Goal: Information Seeking & Learning: Learn about a topic

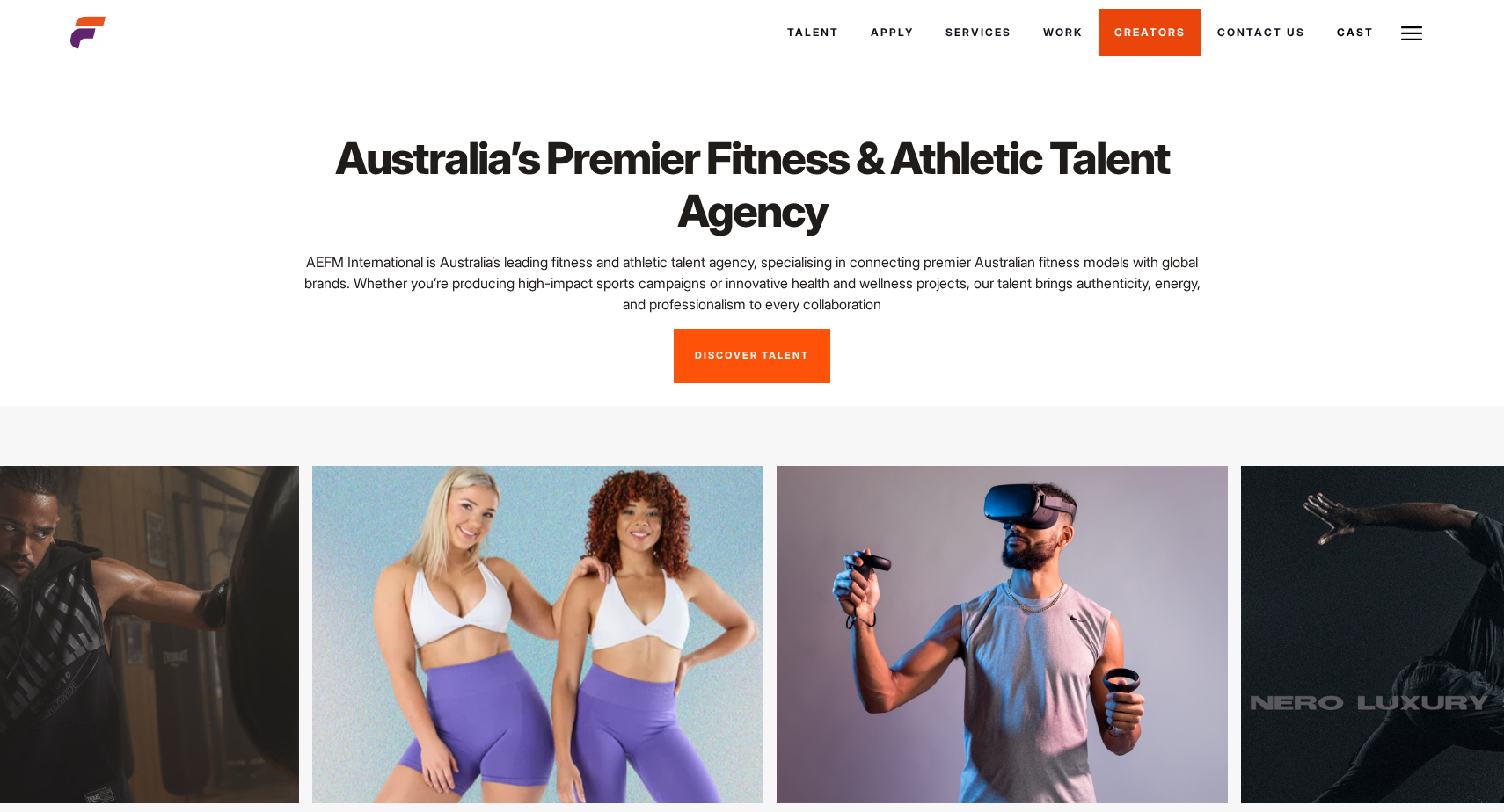
click at [1162, 38] on link "Creators" at bounding box center [1150, 33] width 103 height 47
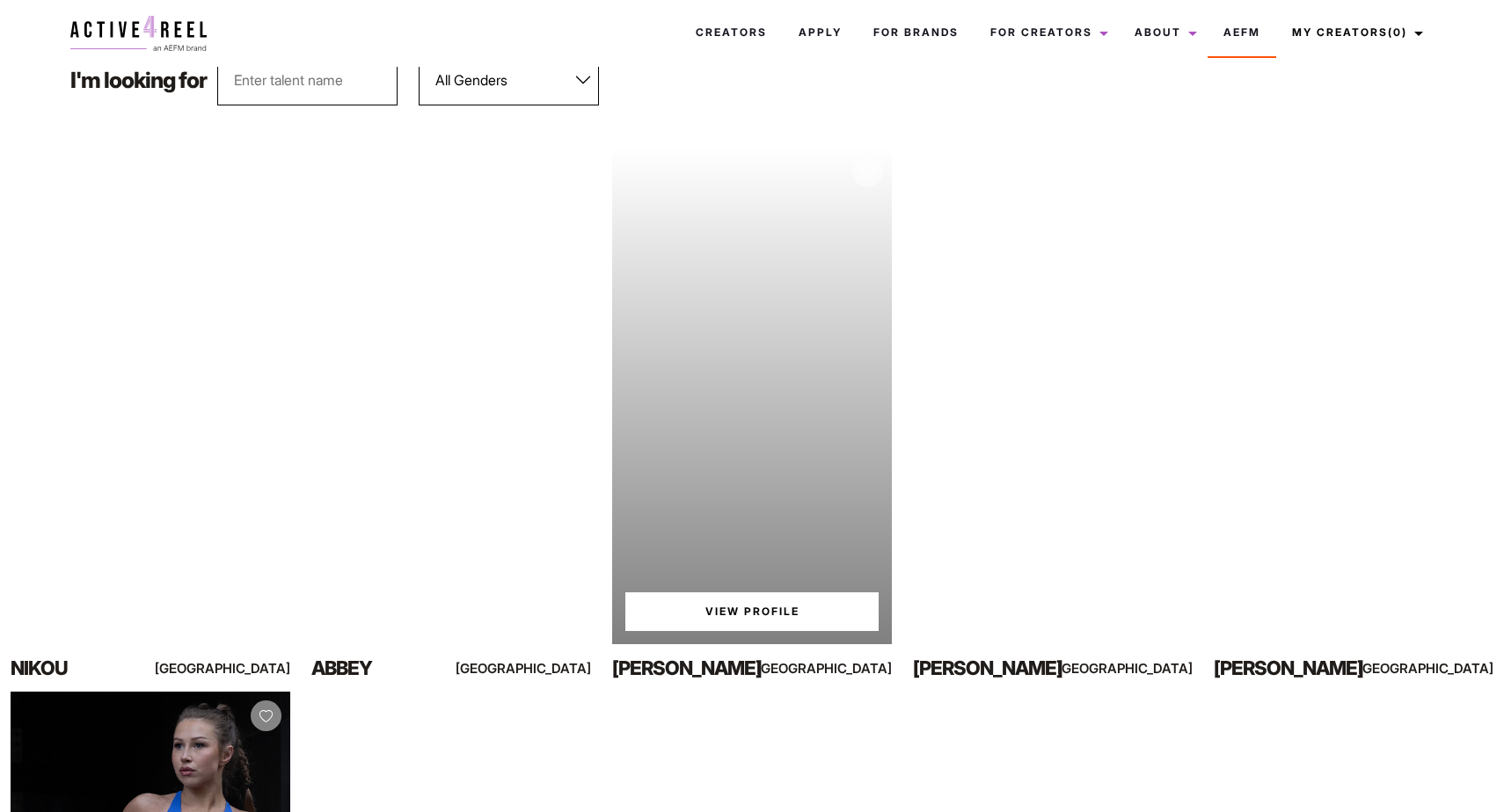
scroll to position [198, 0]
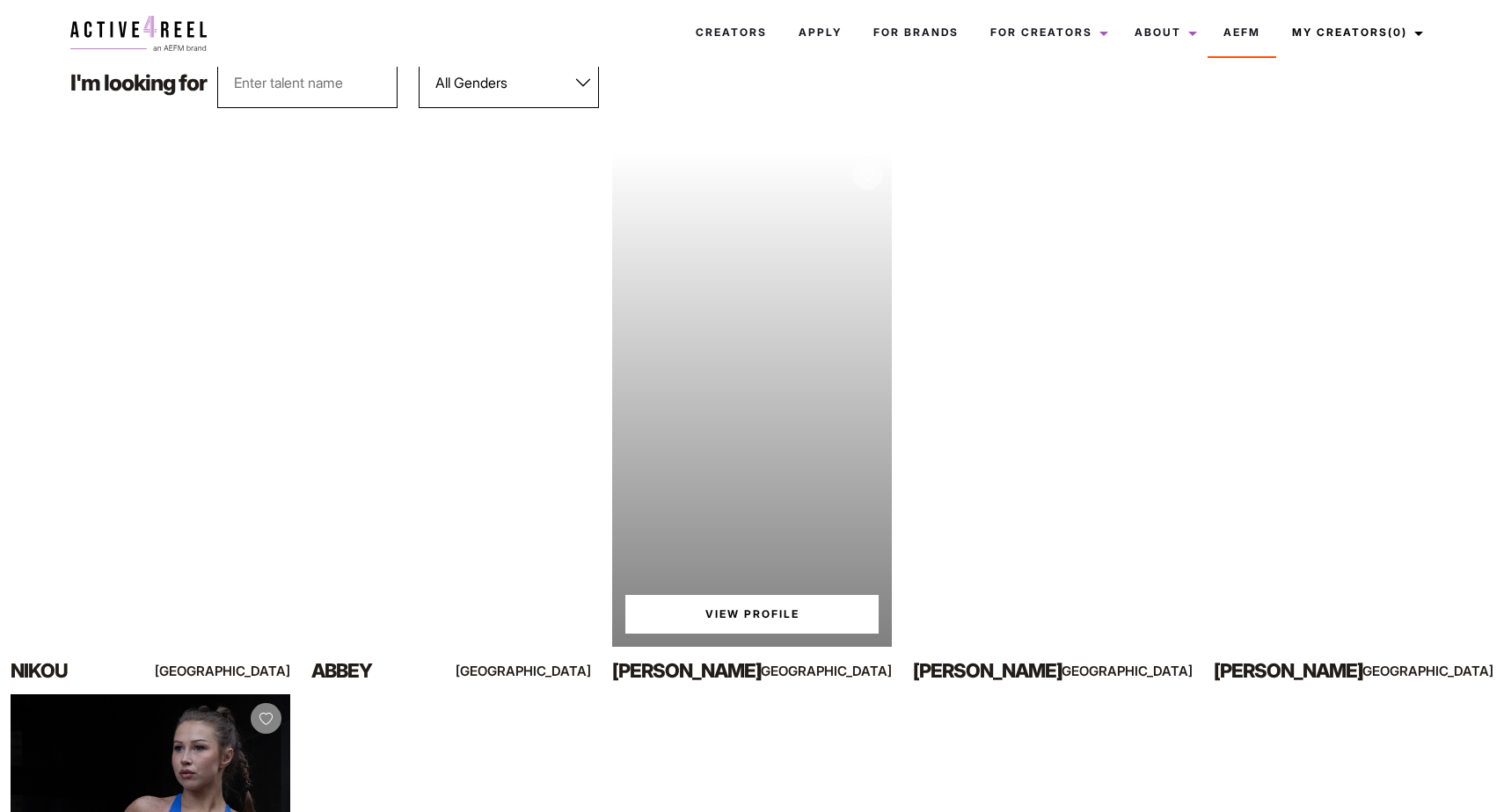
drag, startPoint x: 819, startPoint y: 368, endPoint x: 787, endPoint y: 401, distance: 46.0
click at [787, 401] on div "Your browser does not support the video tag. View Profile" at bounding box center [752, 399] width 279 height 497
click at [667, 639] on div "Your browser does not support the video tag. View Profile" at bounding box center [752, 399] width 279 height 497
click at [698, 609] on link "View Profile" at bounding box center [752, 614] width 253 height 39
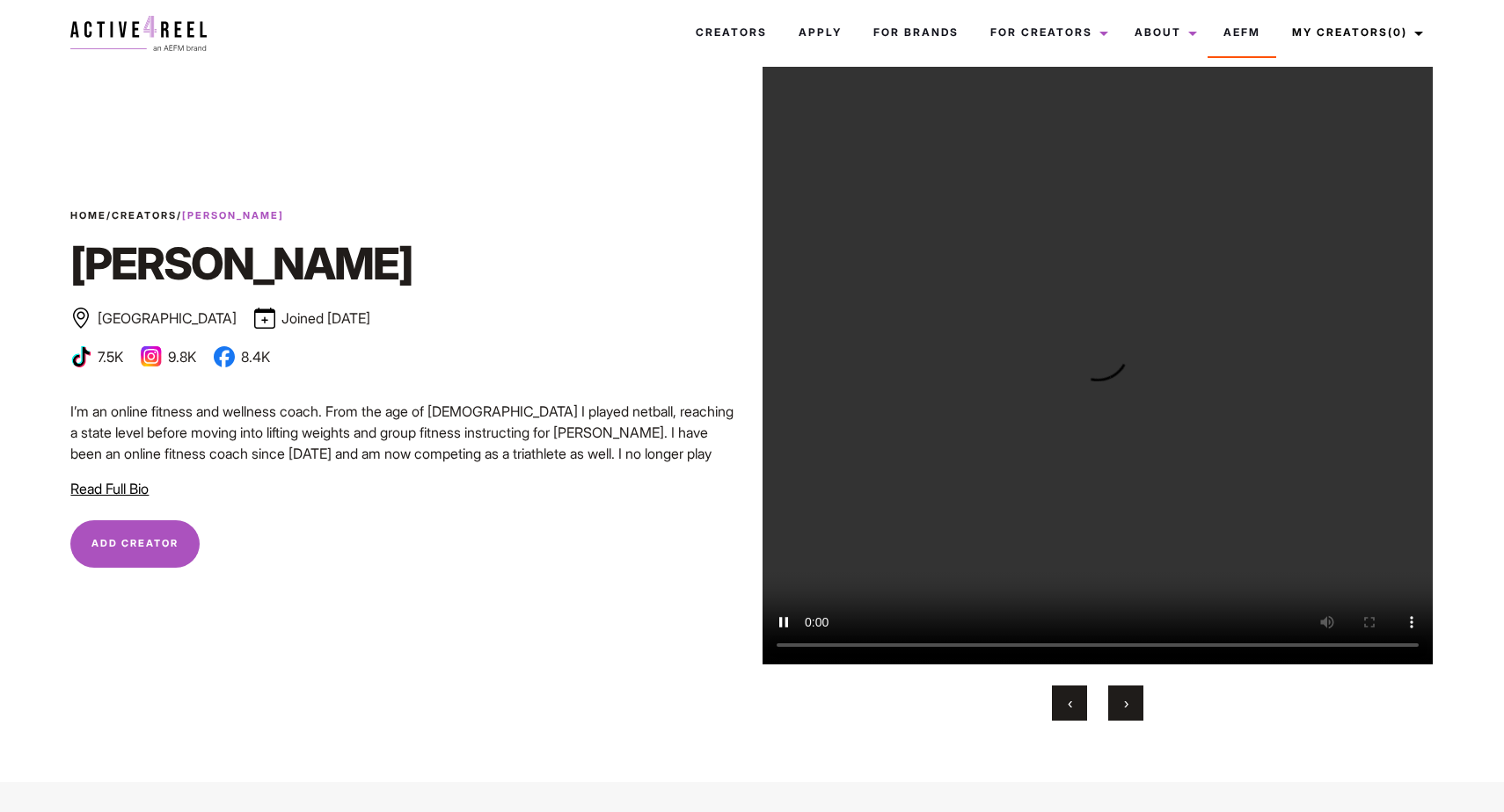
scroll to position [52, 0]
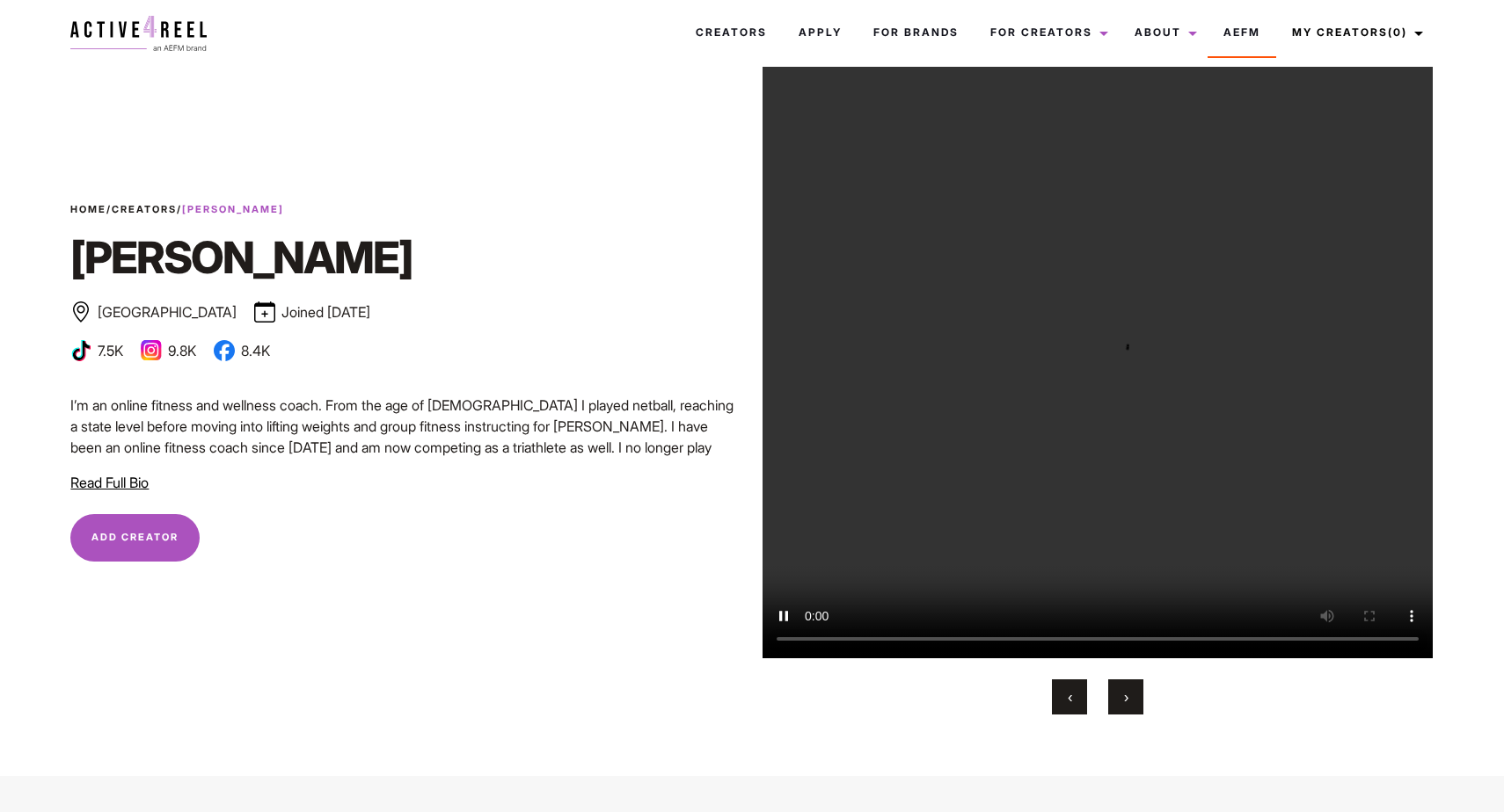
click at [129, 485] on span "Read Full Bio" at bounding box center [110, 482] width 78 height 17
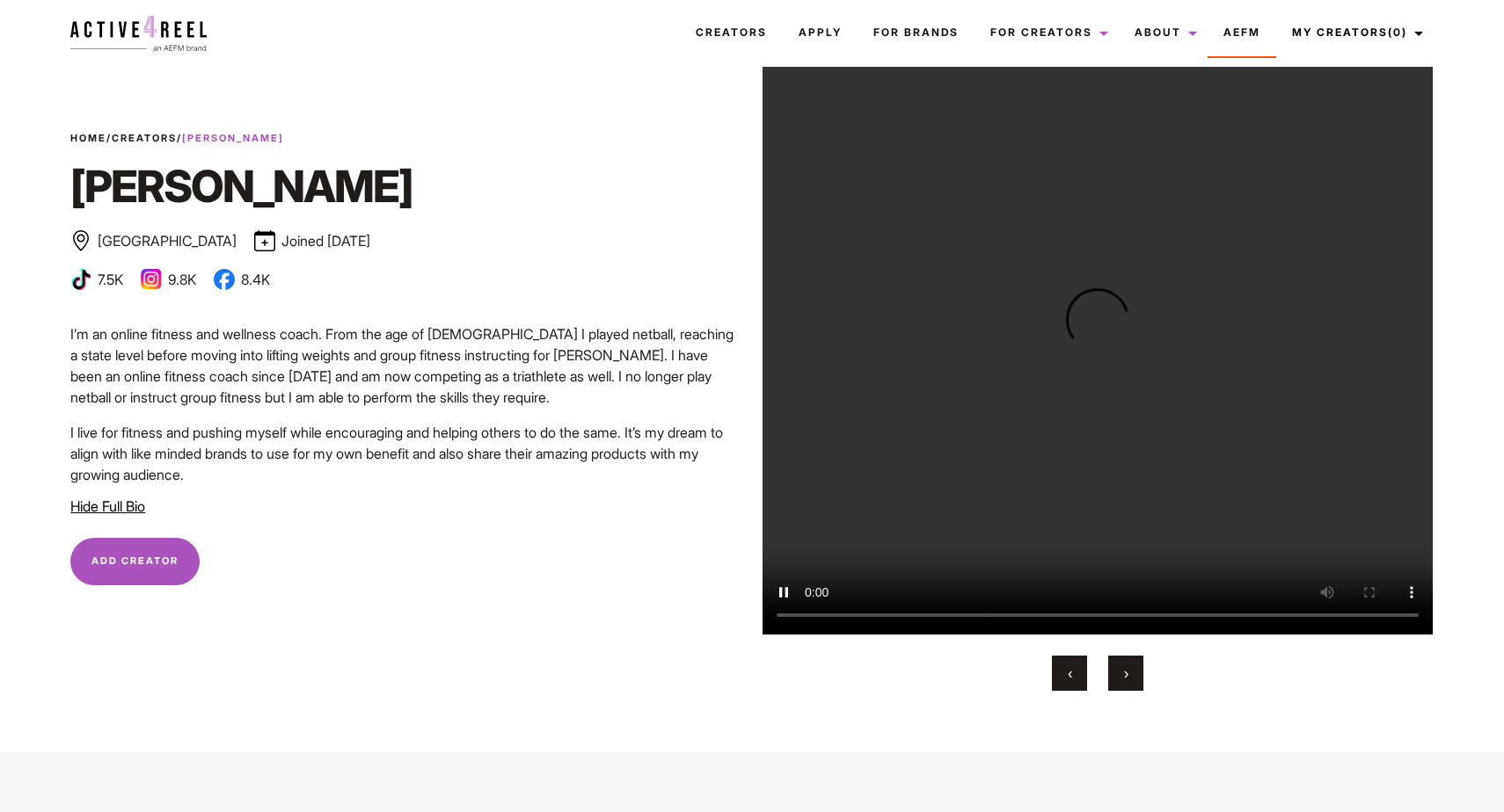
scroll to position [21, 0]
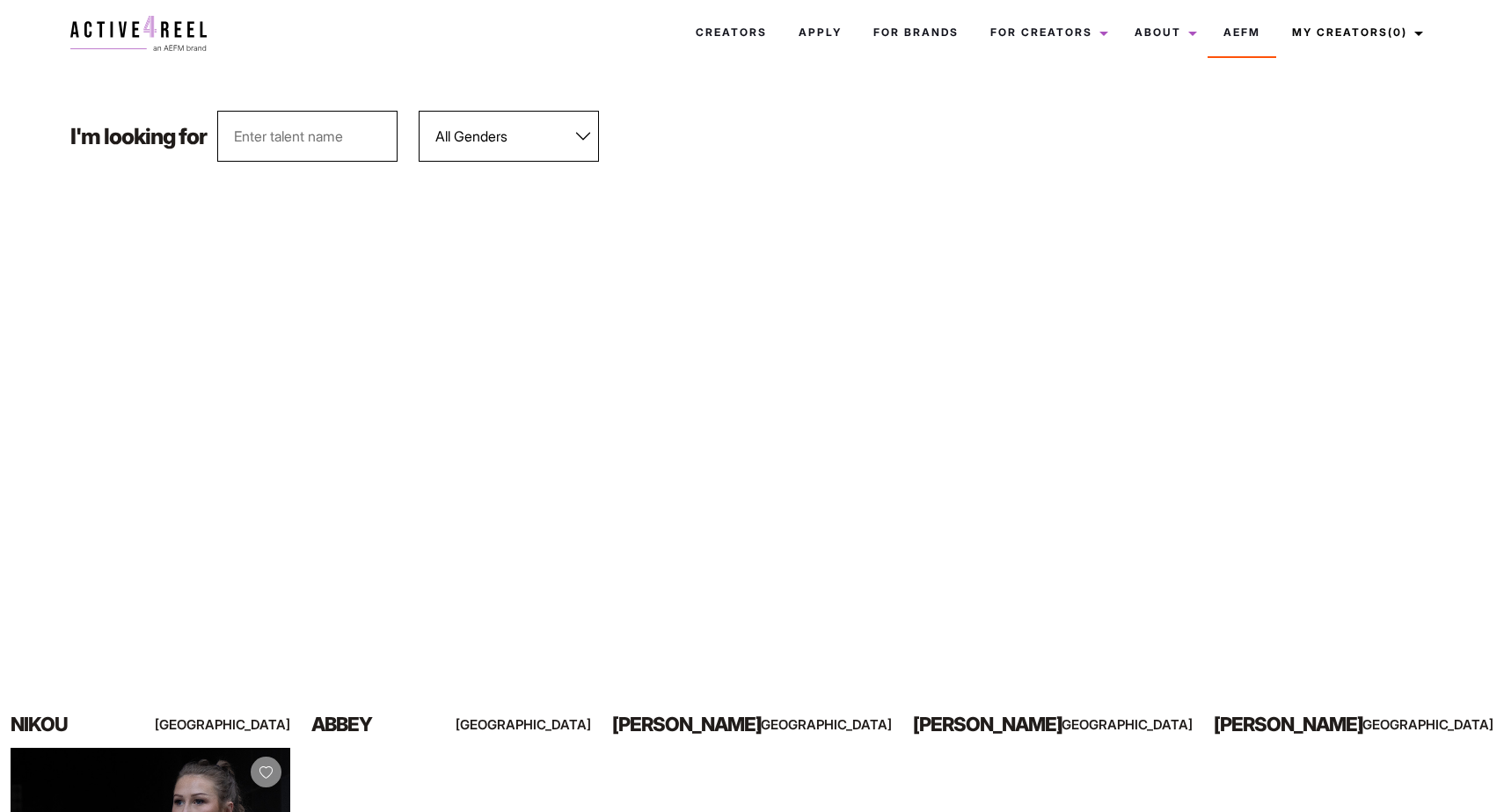
scroll to position [139, 0]
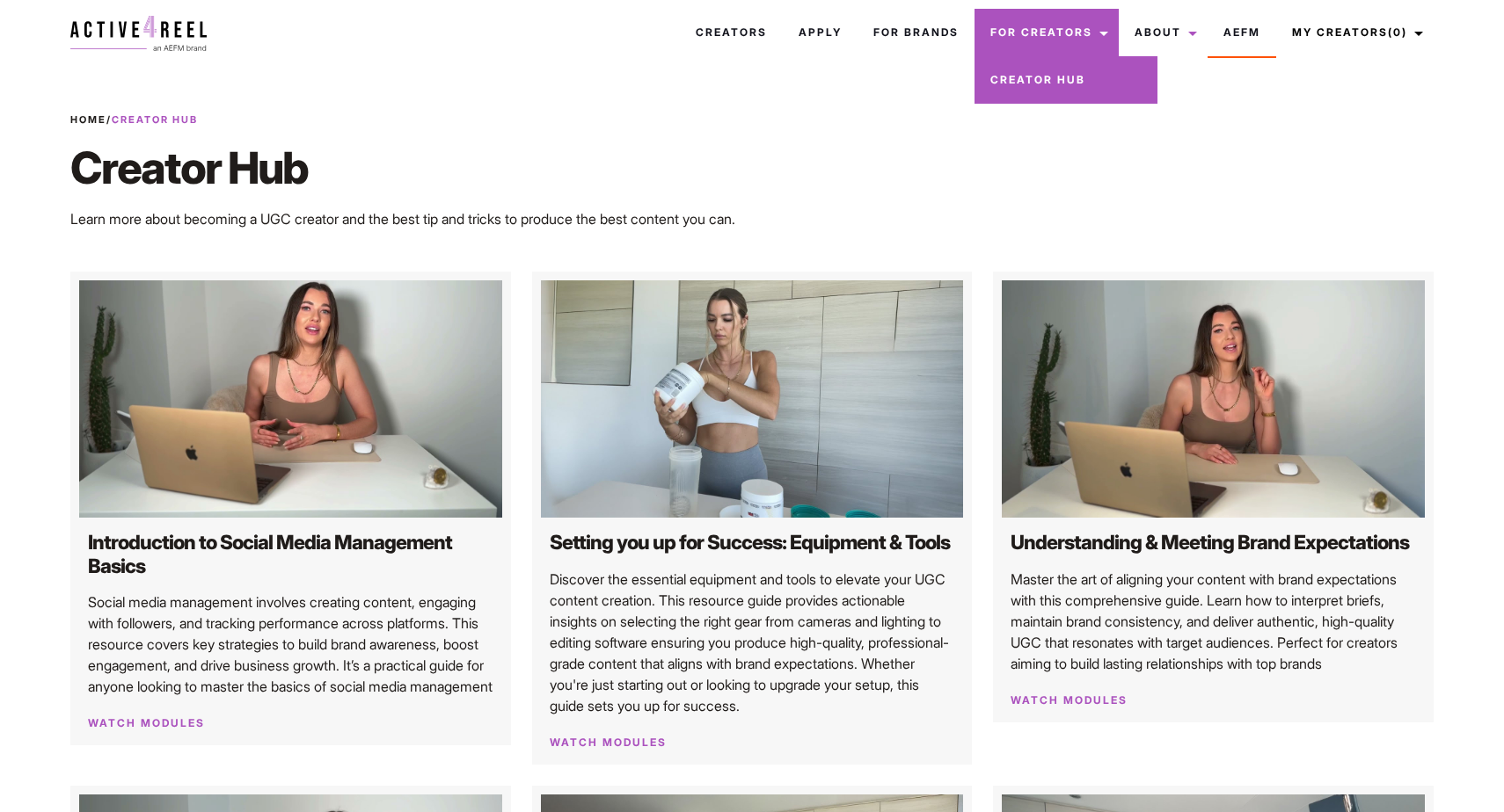
click at [1049, 92] on link "Creator Hub" at bounding box center [1066, 80] width 183 height 47
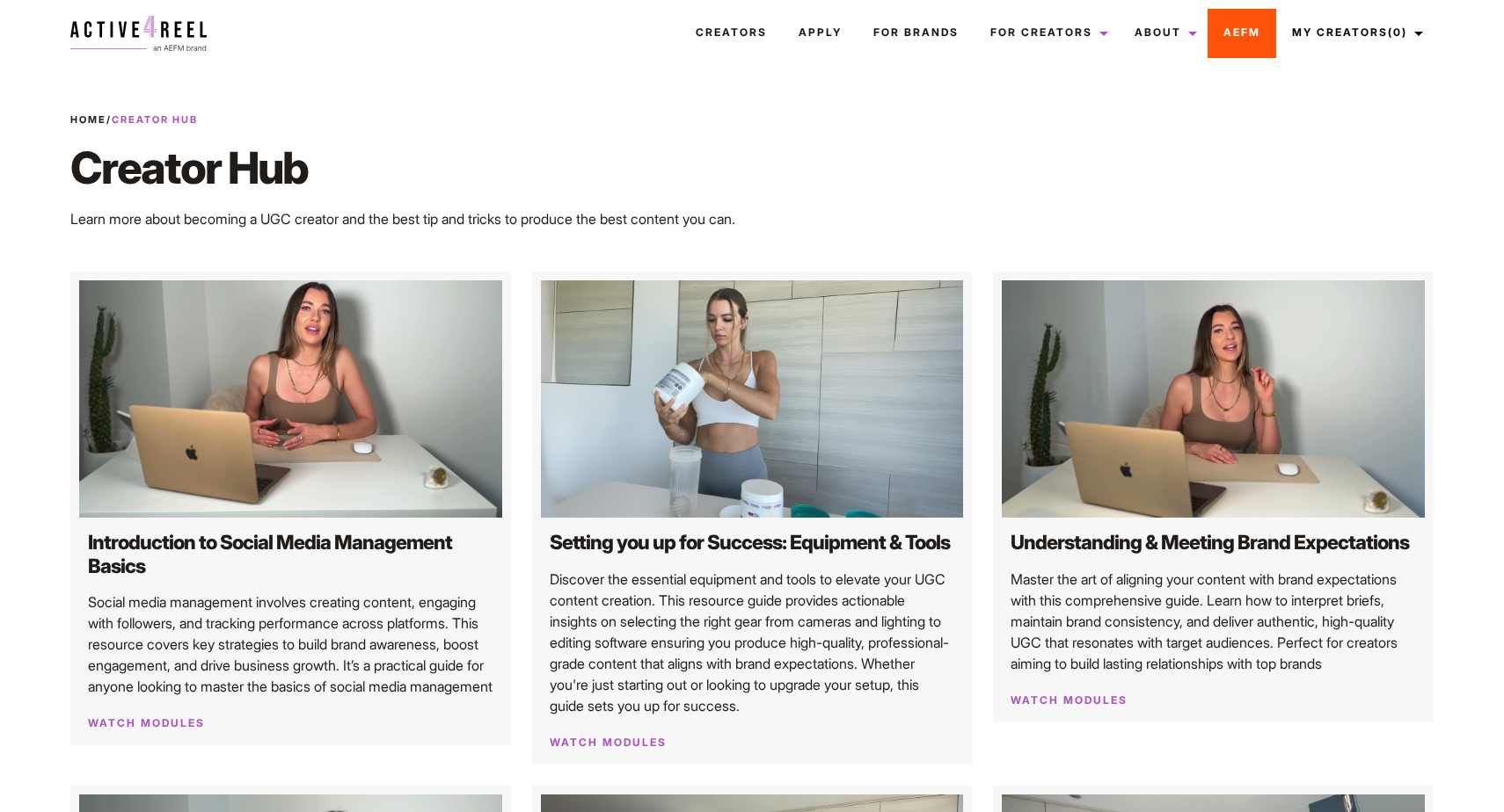
click at [1257, 39] on link "AEFM" at bounding box center [1242, 33] width 69 height 47
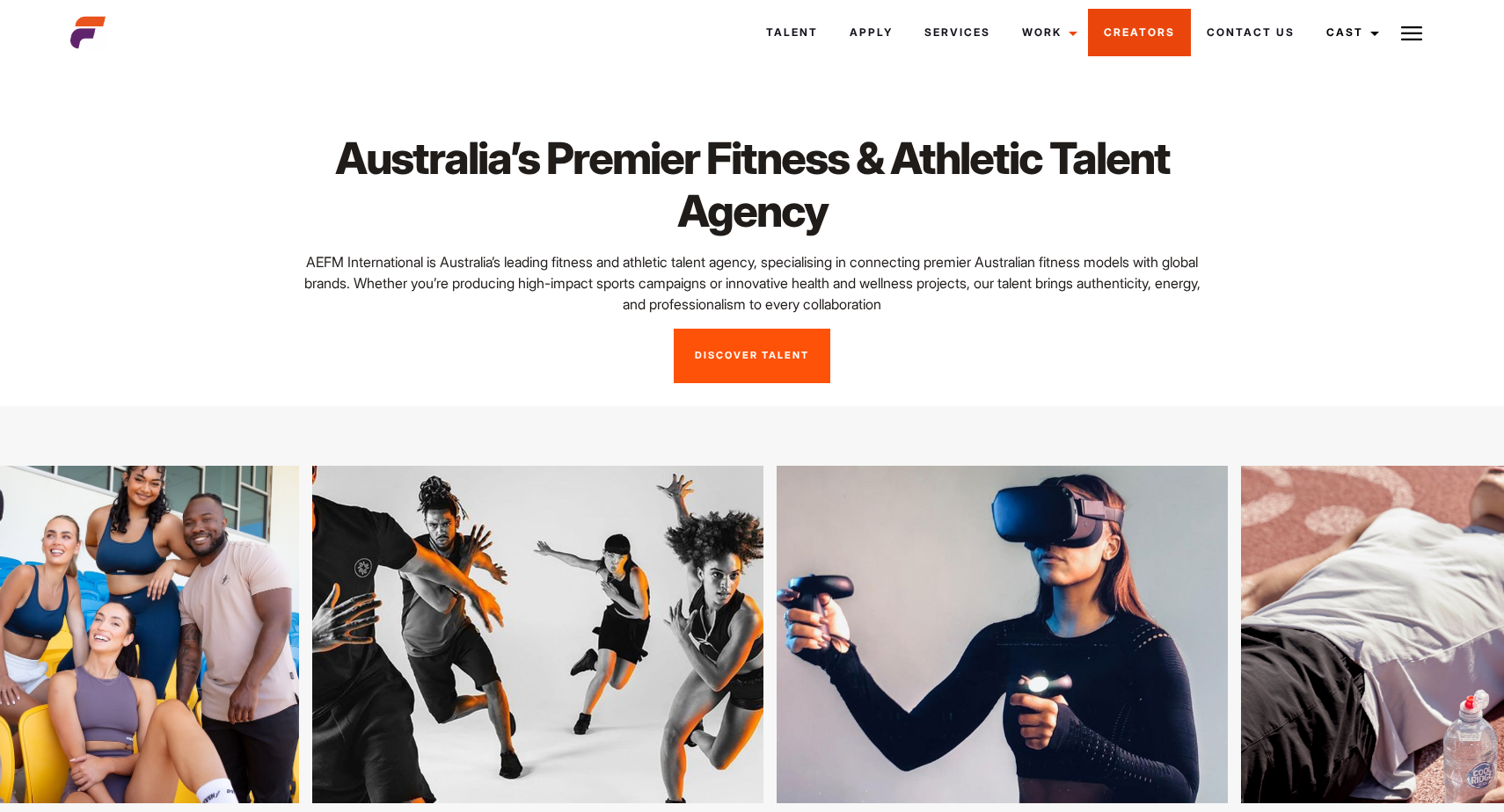
click at [1128, 44] on link "Creators" at bounding box center [1140, 33] width 103 height 47
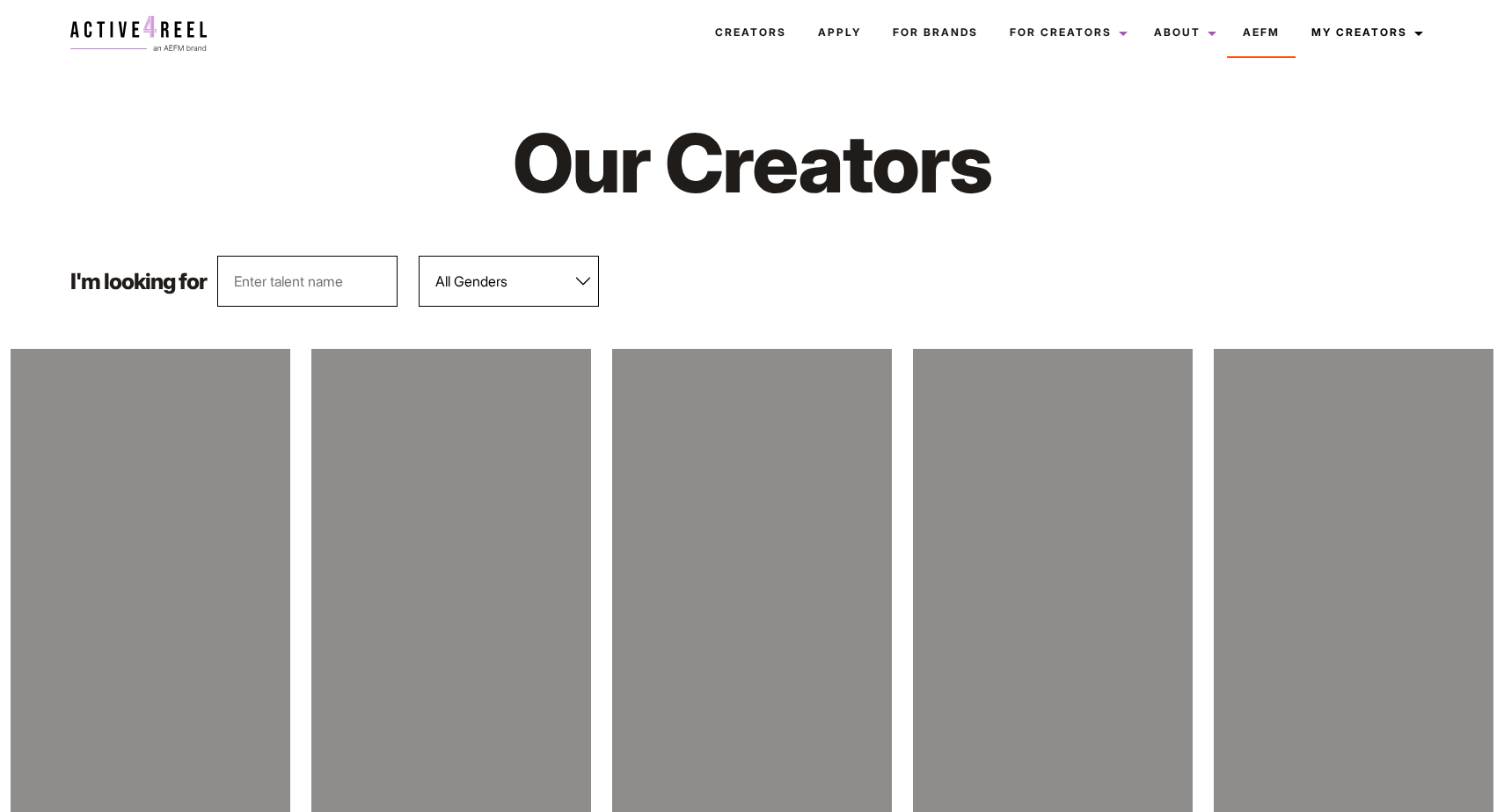
scroll to position [189, 0]
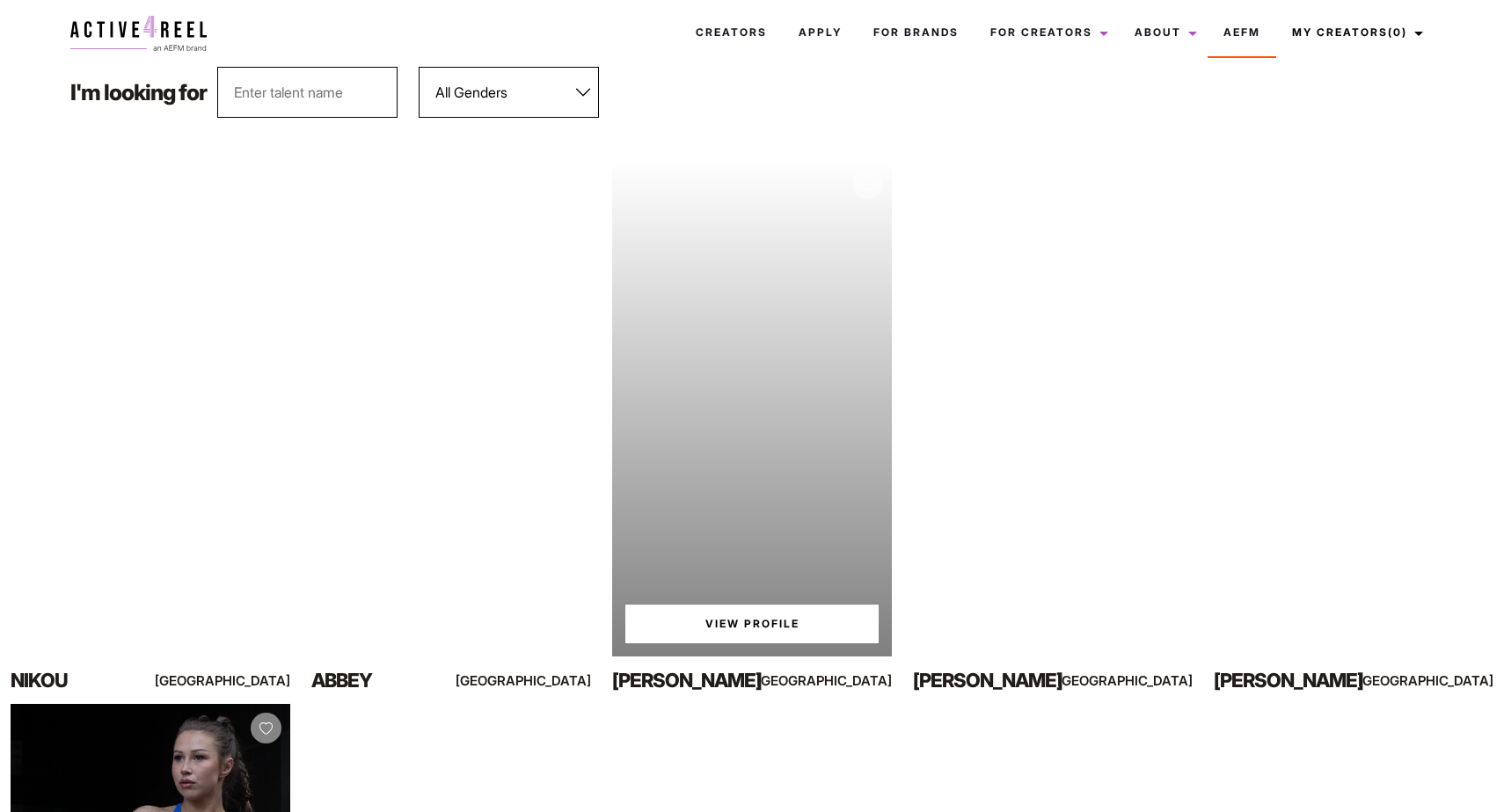
click at [728, 395] on div "Your browser does not support the video tag. View Profile" at bounding box center [752, 409] width 279 height 497
click at [713, 638] on link "View Profile" at bounding box center [752, 624] width 253 height 39
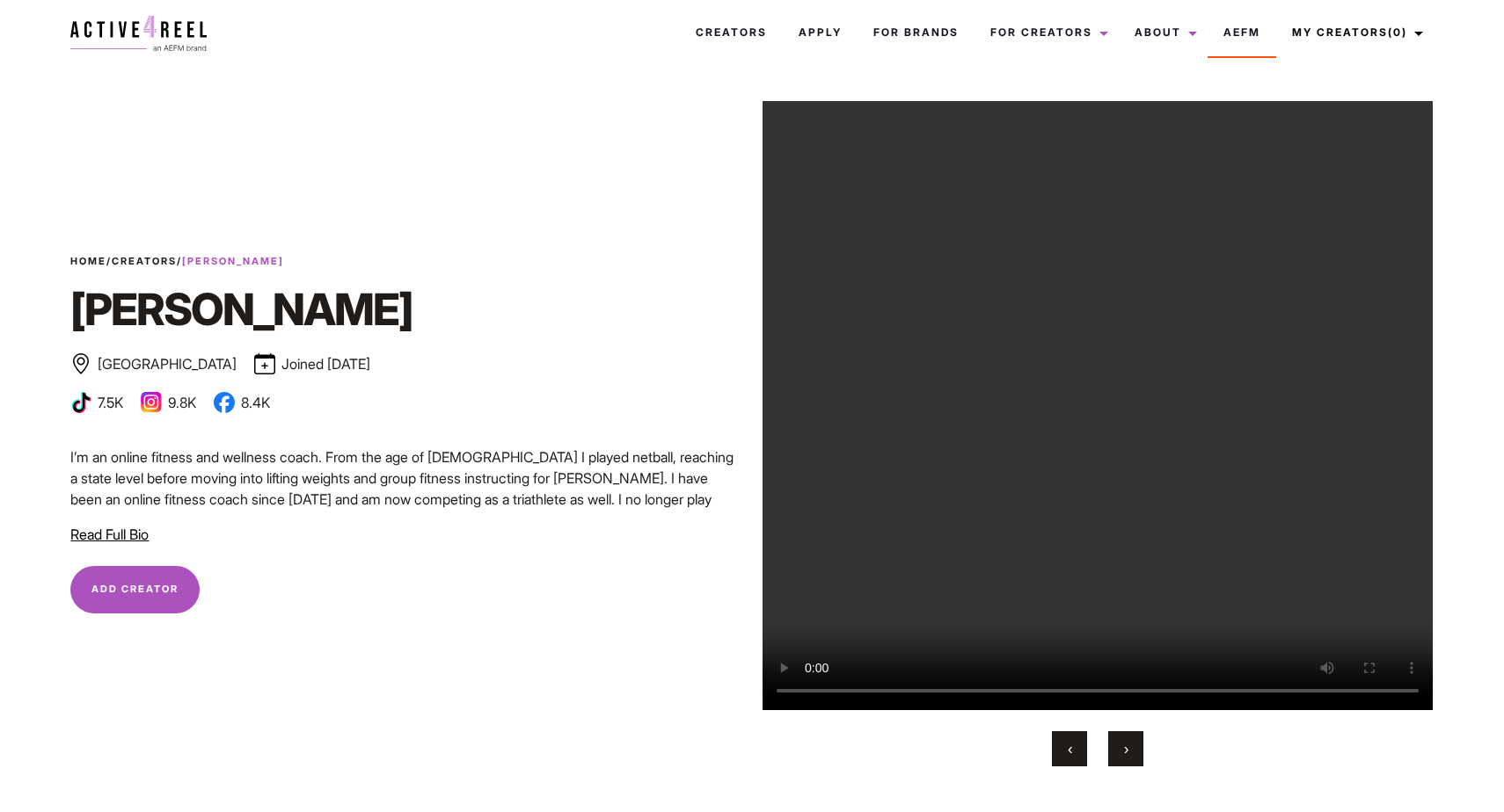
click at [343, 466] on p "I’m an online fitness and wellness coach. From the age of 9 I played netball, r…" at bounding box center [406, 488] width 671 height 84
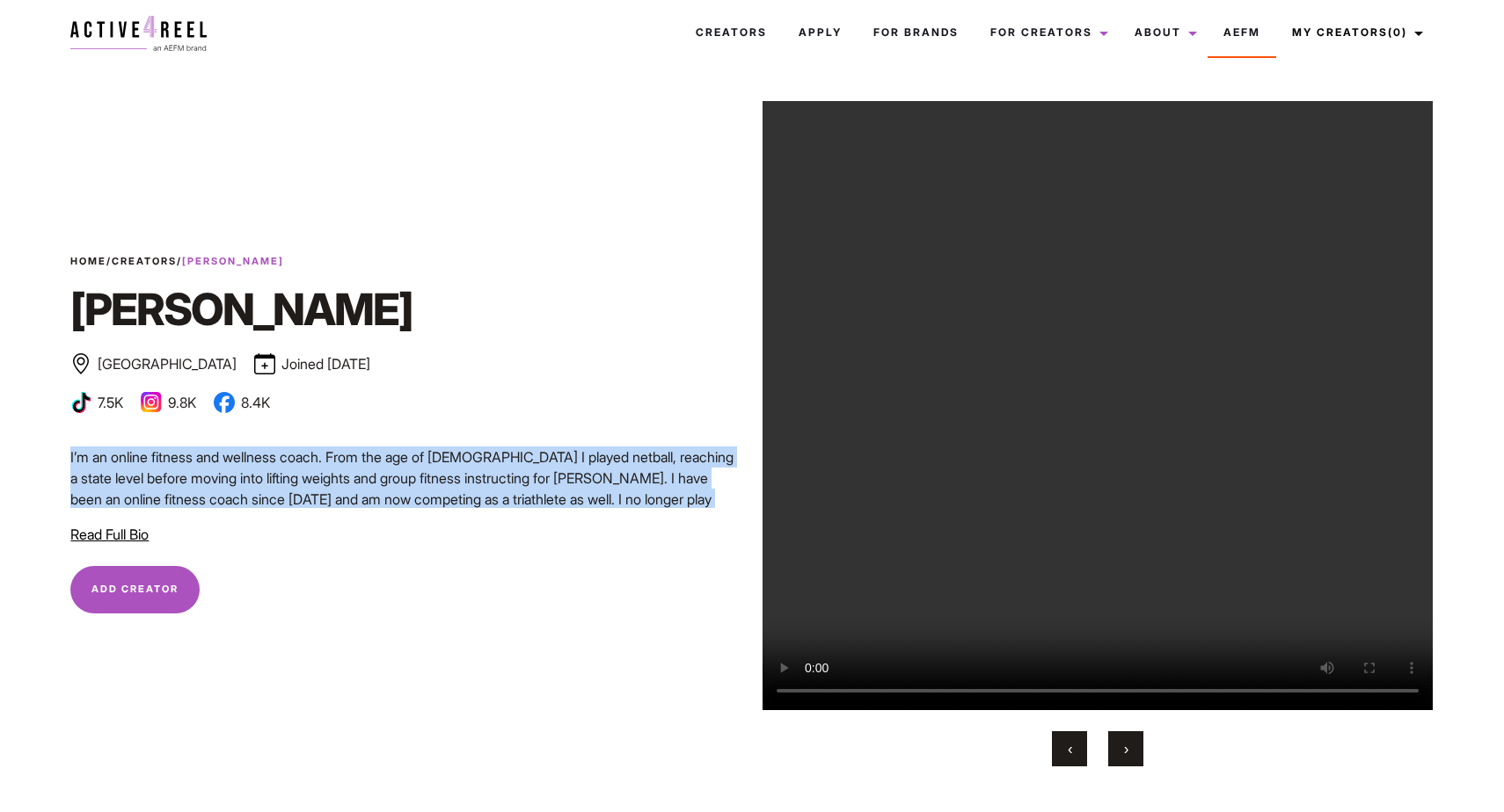
click at [116, 544] on button "Read Full Bio Hide Full Bio" at bounding box center [110, 534] width 78 height 21
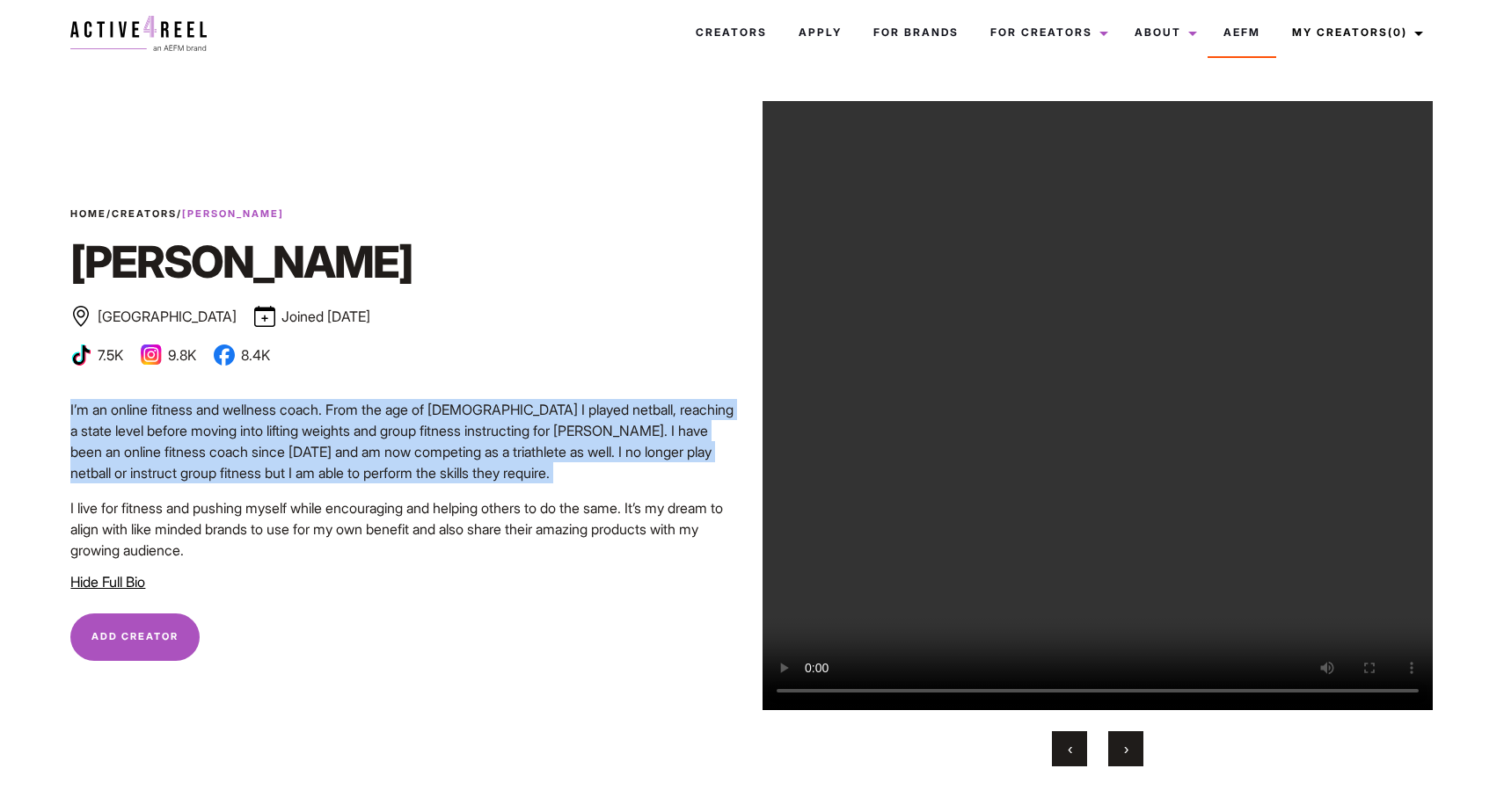
click at [556, 554] on p "I live for fitness and pushing myself while encouraging and helping others to d…" at bounding box center [406, 529] width 671 height 63
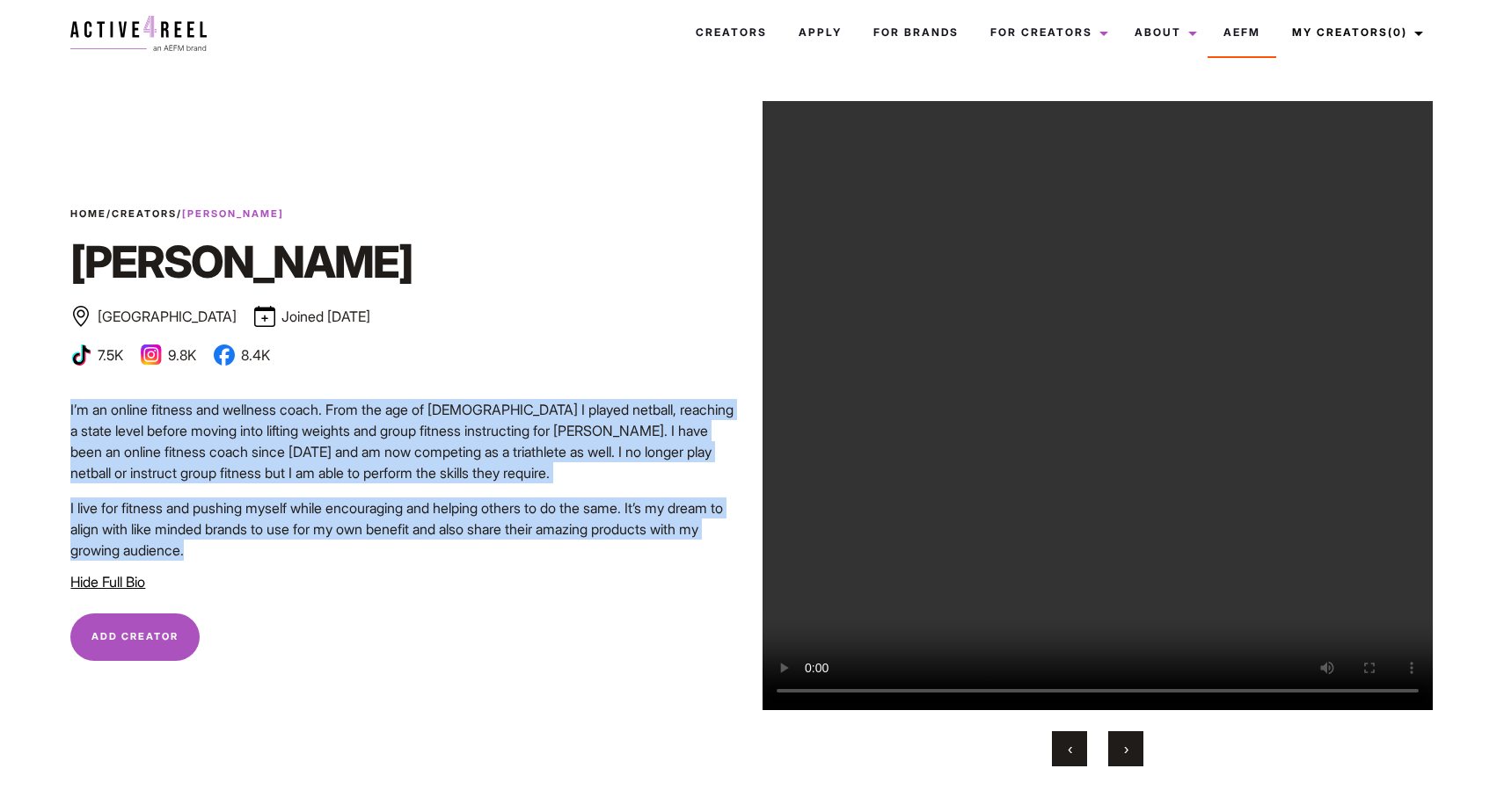
copy div "I’m an online fitness and wellness coach. From the age of 9 I played netball, r…"
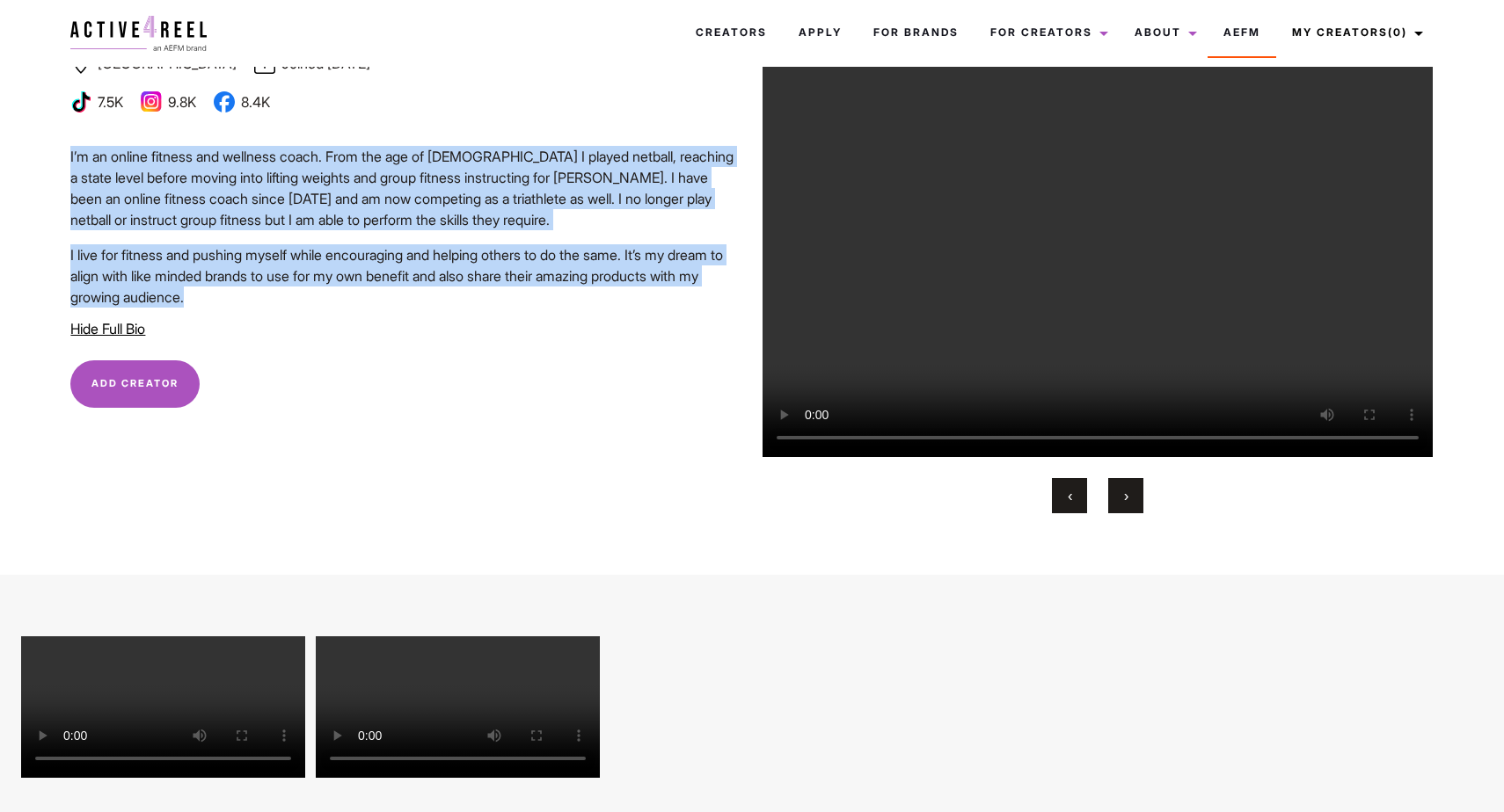
scroll to position [237, 0]
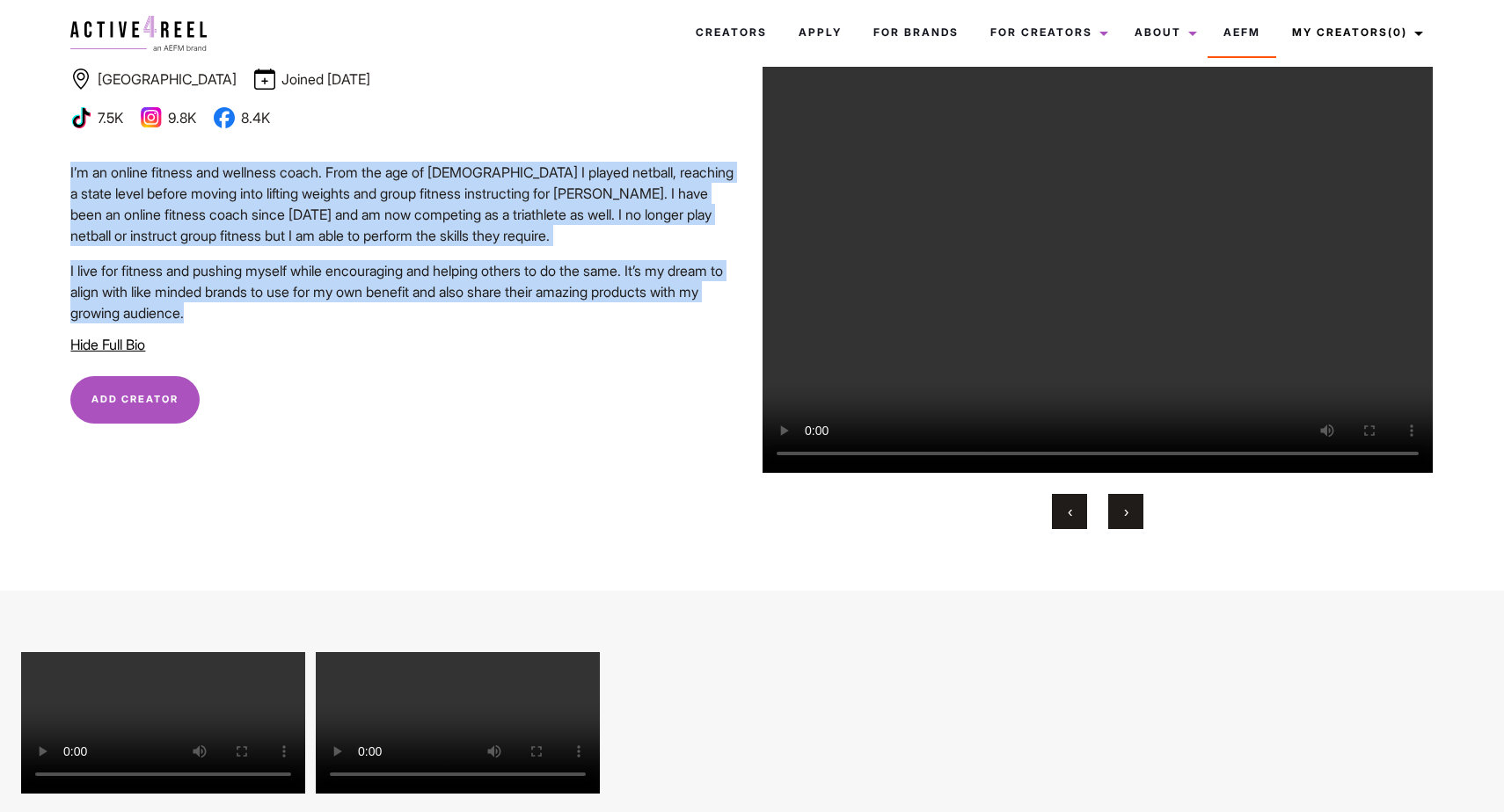
click at [150, 121] on img at bounding box center [150, 117] width 21 height 21
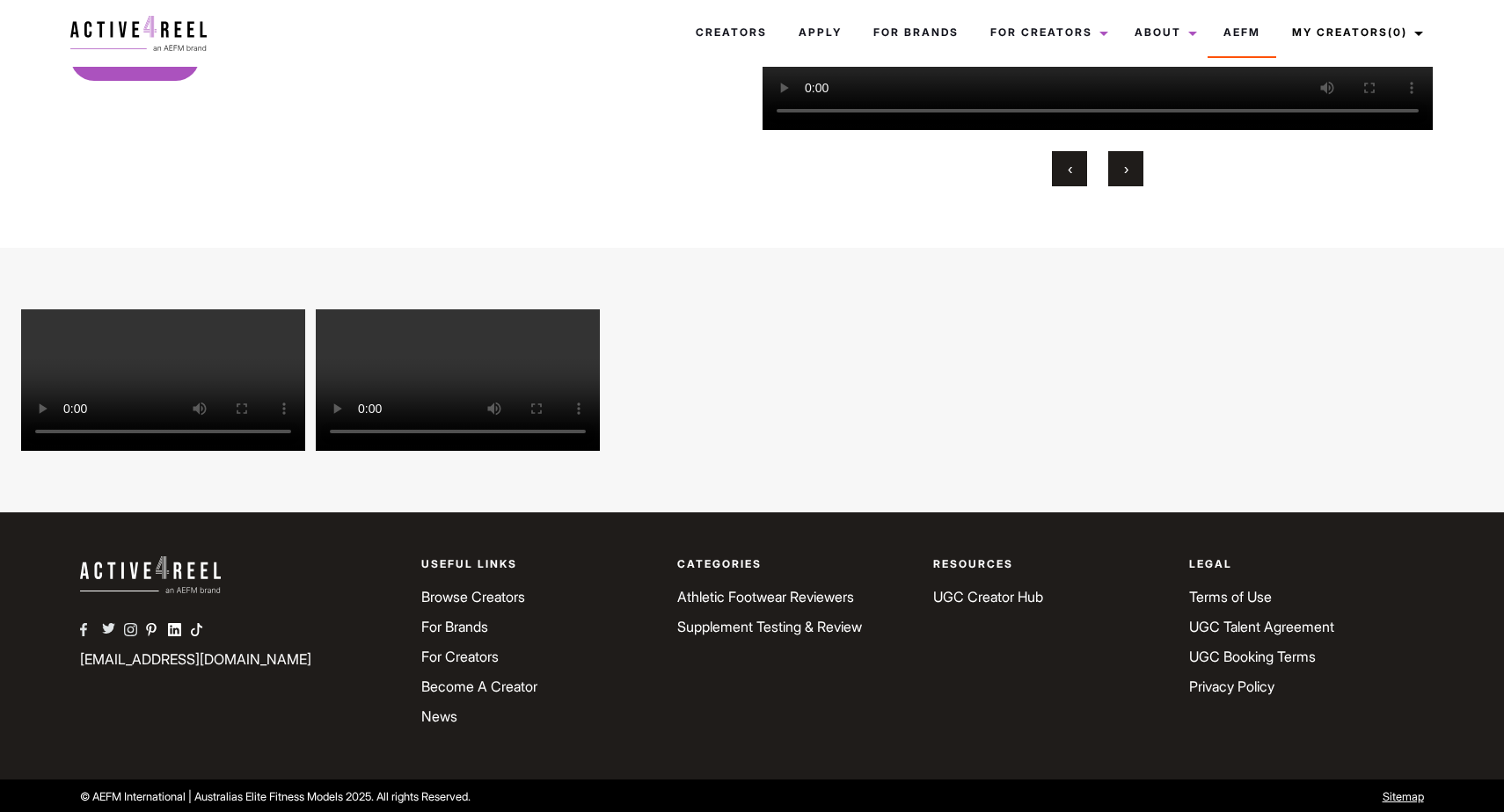
scroll to position [0, 0]
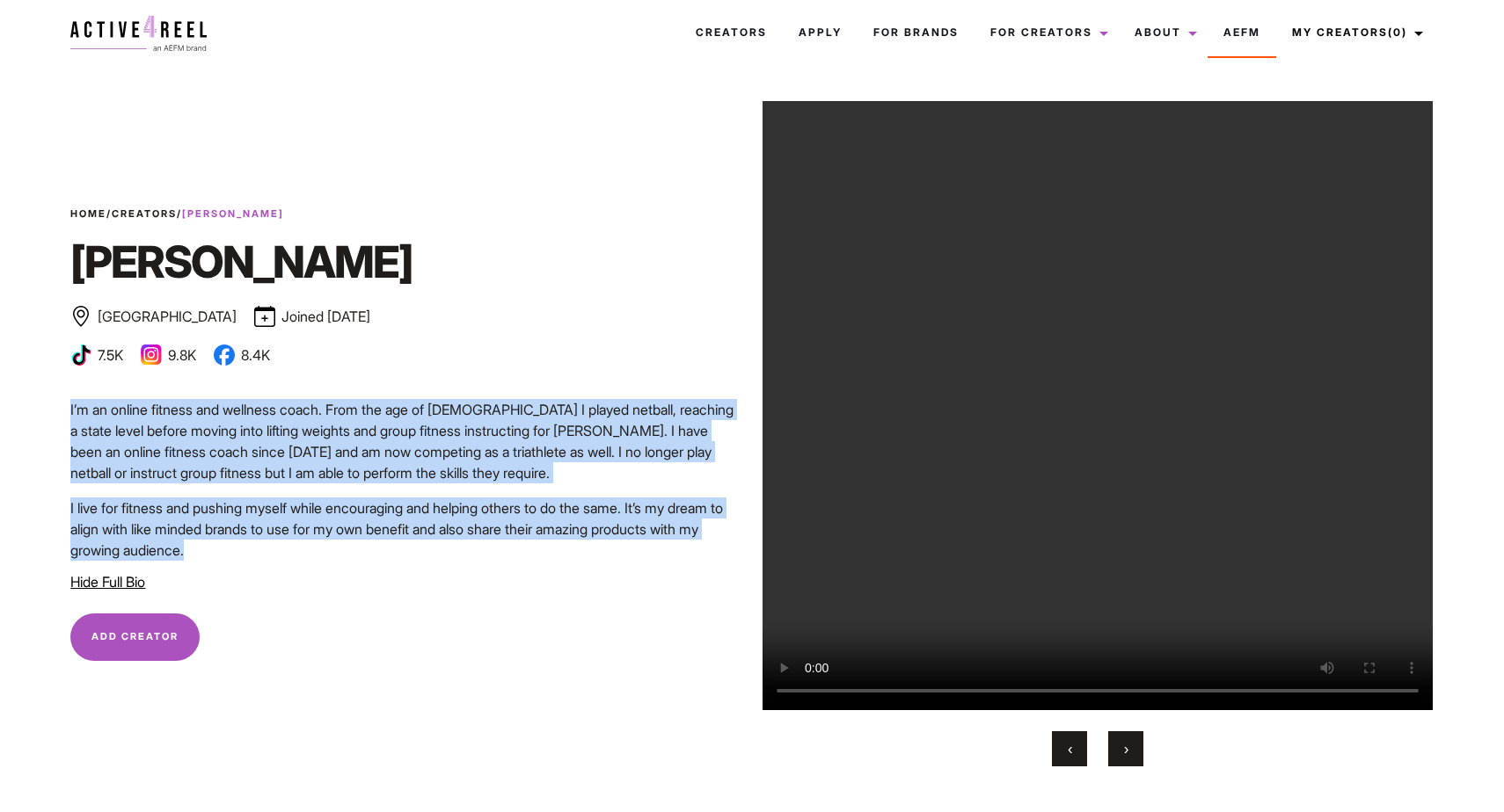
click at [532, 338] on div "Home / Creators / Megan Megan Sunshine Coast Joined November 2024 Bronze Influe…" at bounding box center [406, 288] width 671 height 164
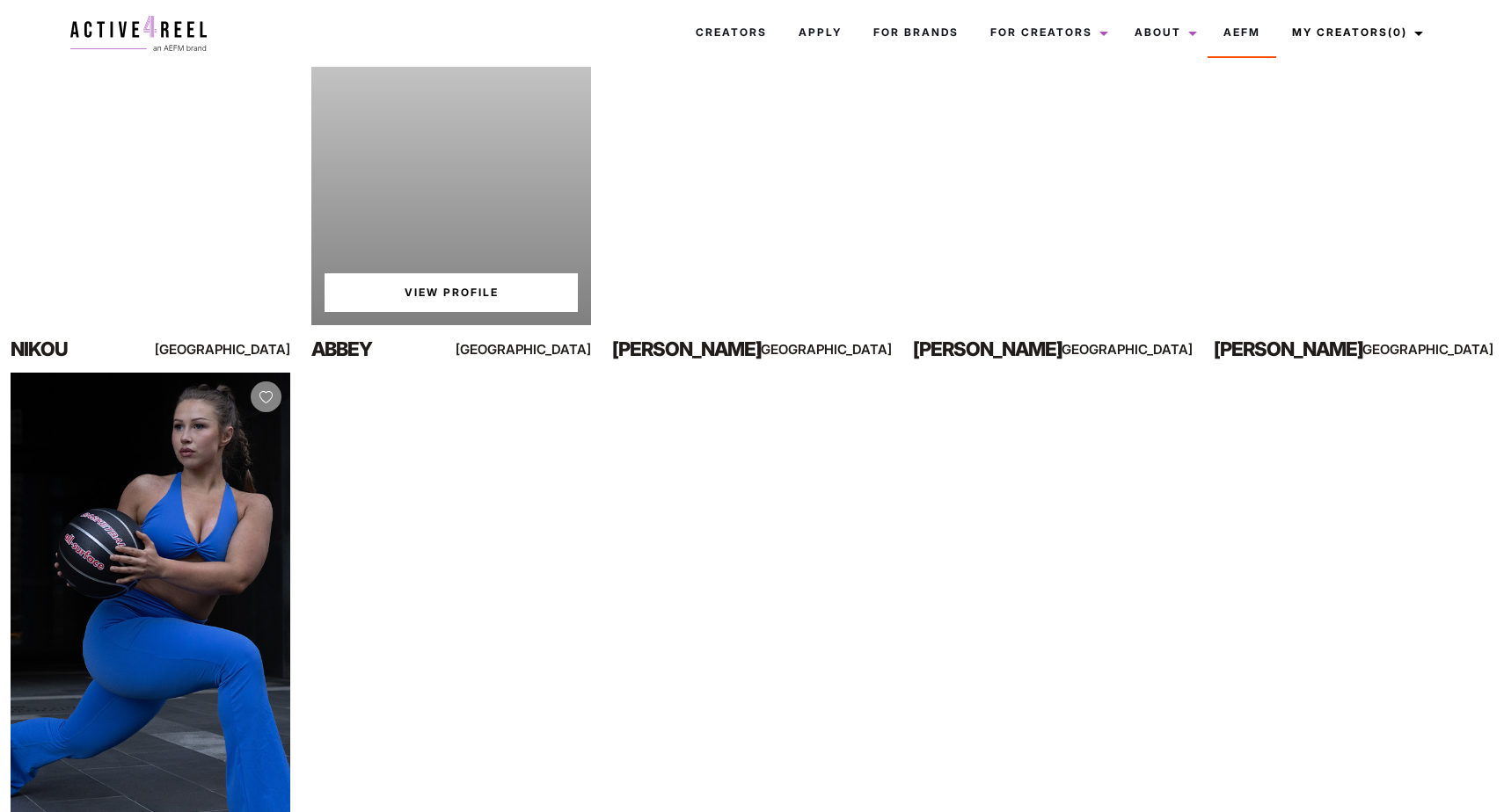
scroll to position [632, 0]
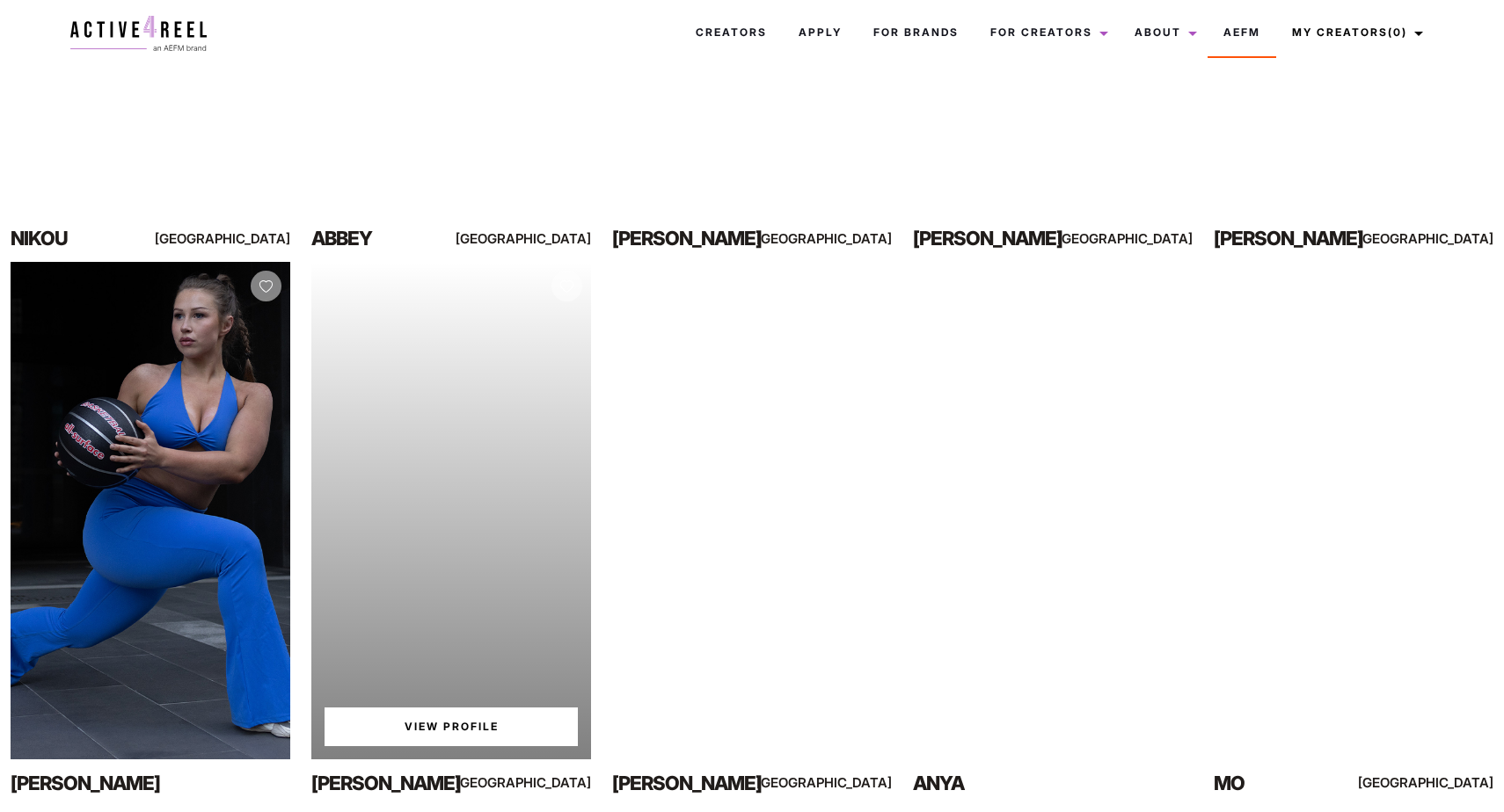
click at [500, 440] on div "Your browser does not support the video tag. View Profile" at bounding box center [451, 510] width 279 height 497
click at [466, 742] on link "View Profile" at bounding box center [451, 727] width 253 height 39
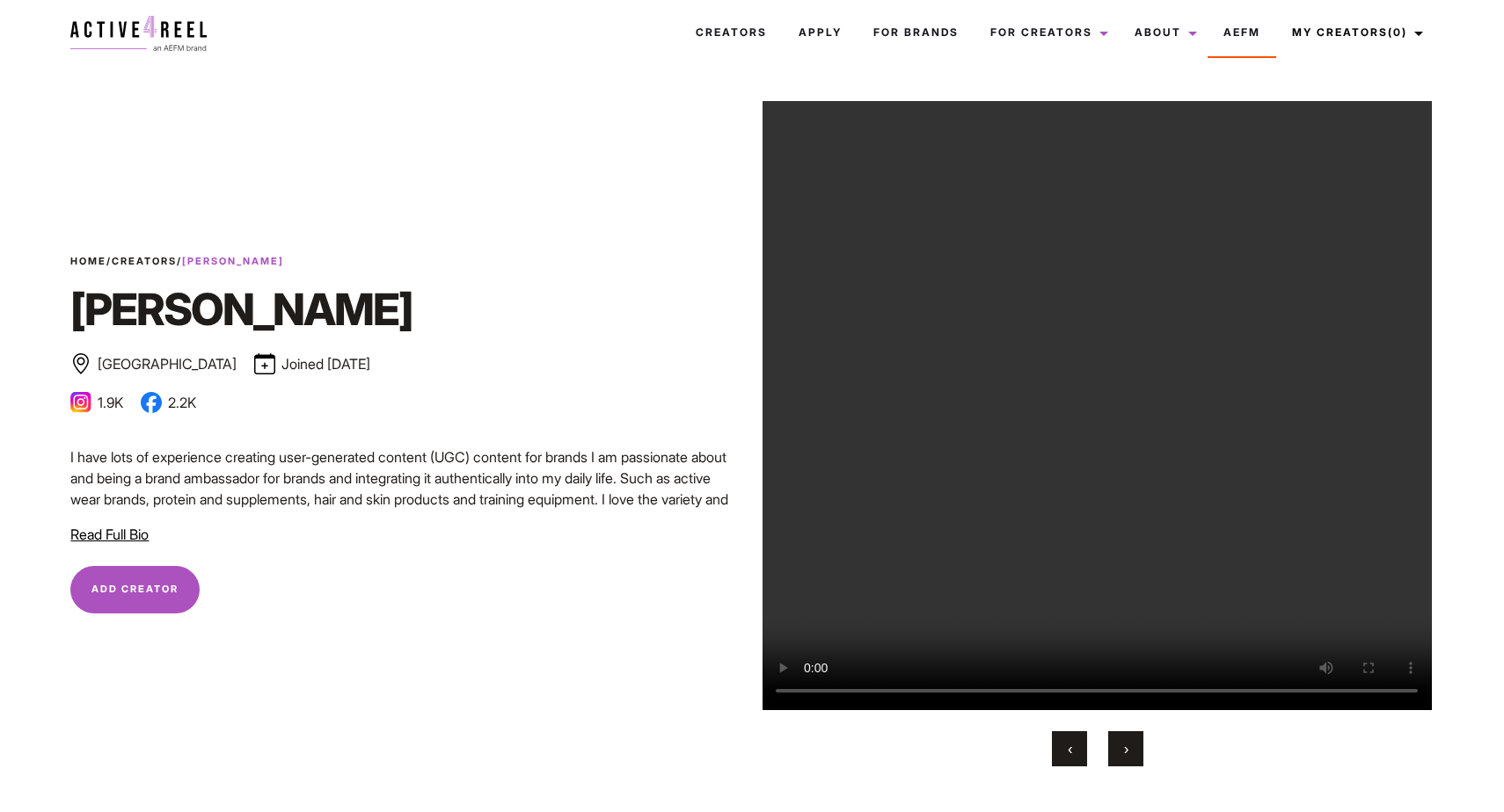
click at [100, 415] on div "Home / Creators / [PERSON_NAME] [PERSON_NAME] [GEOGRAPHIC_DATA] Joined [DATE] B…" at bounding box center [406, 335] width 671 height 164
click at [82, 401] on img at bounding box center [81, 402] width 21 height 21
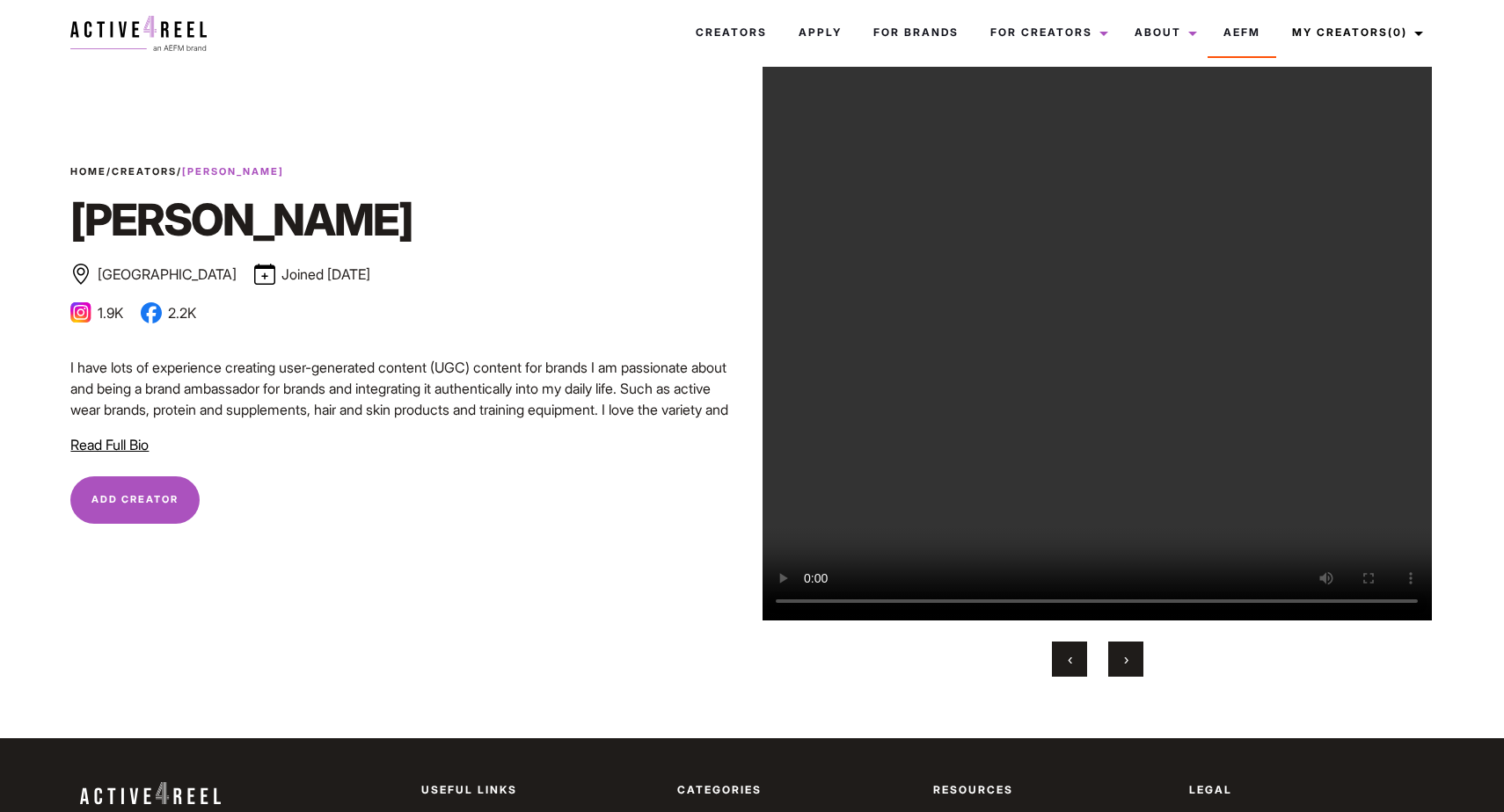
scroll to position [125, 0]
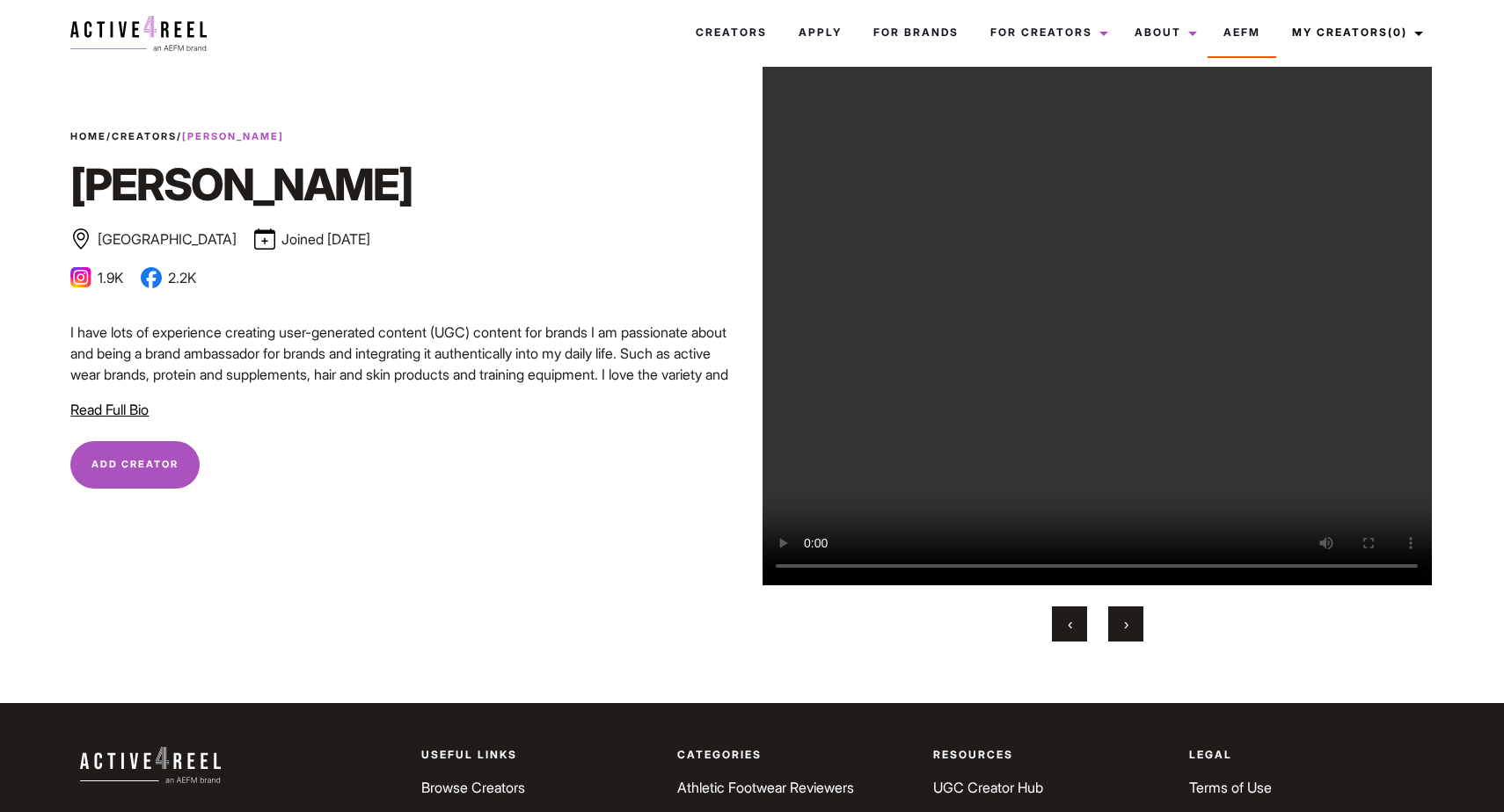
click at [77, 282] on img at bounding box center [81, 277] width 21 height 21
click at [88, 408] on span "Read Full Bio" at bounding box center [110, 409] width 78 height 17
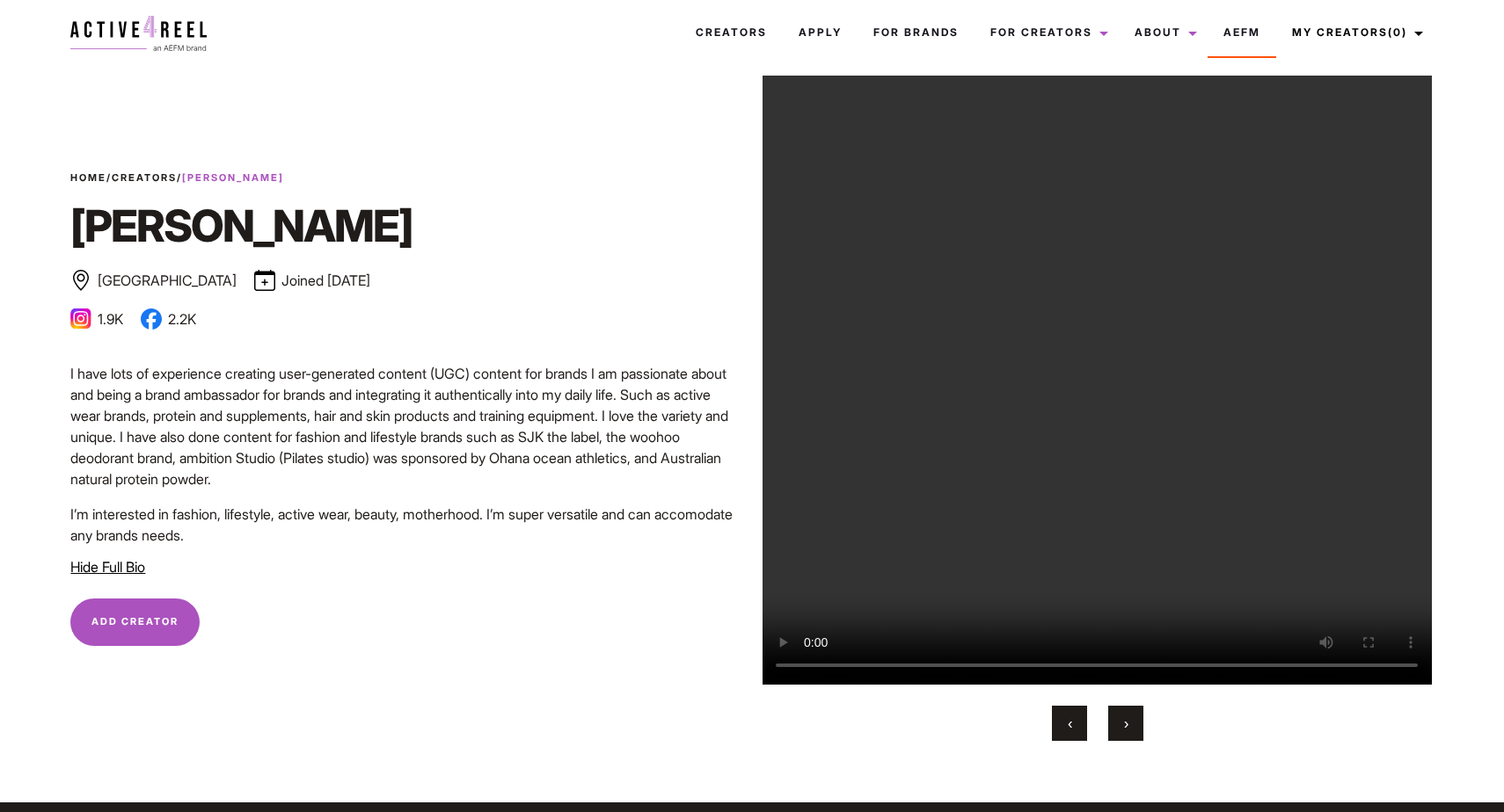
scroll to position [0, 0]
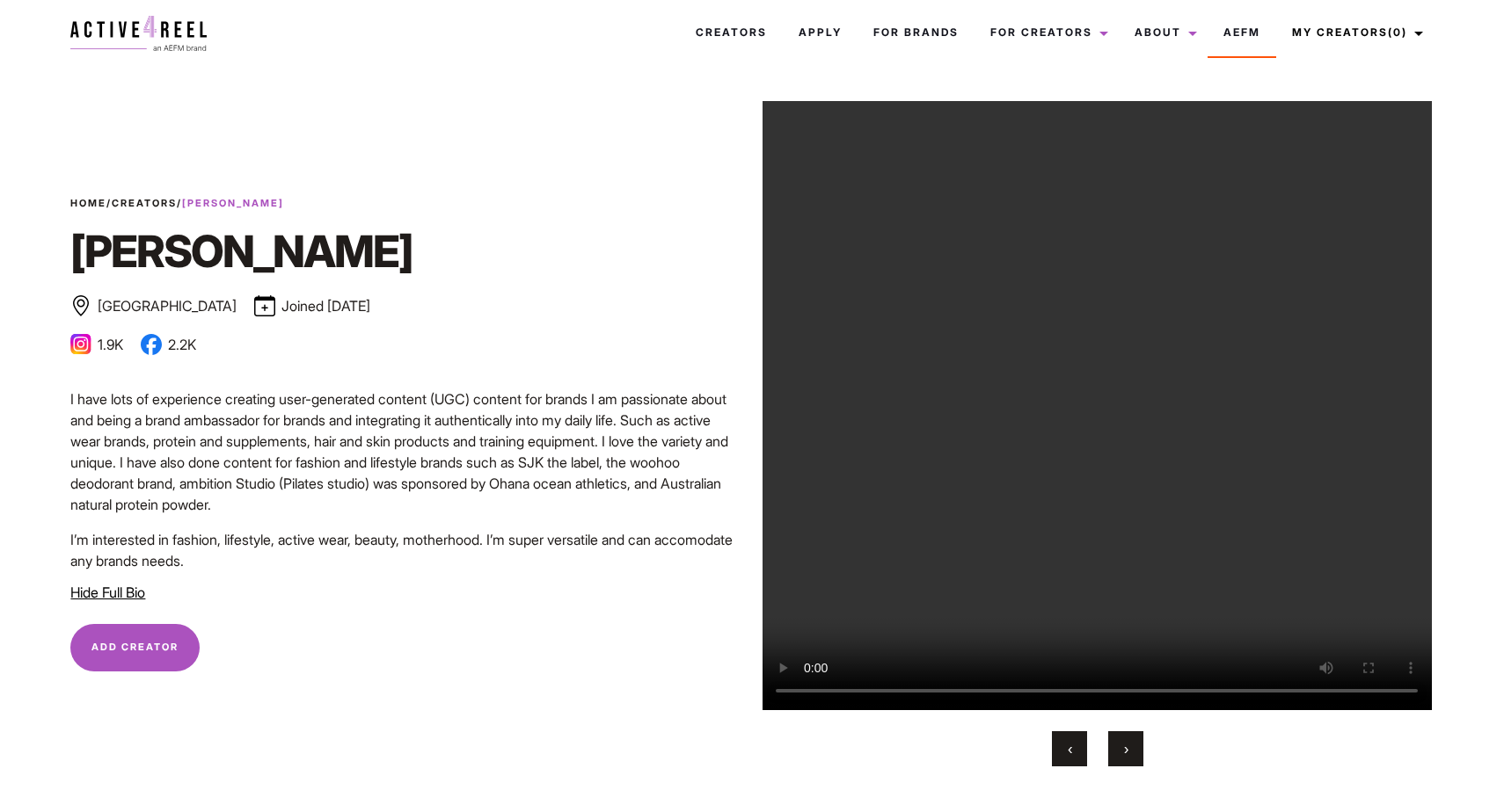
click at [181, 346] on li "2.2K" at bounding box center [168, 344] width 55 height 21
click at [382, 132] on div "Home / Creators / Stephanie Stephanie Sydney Joined November 2024 Bronze Influe…" at bounding box center [752, 434] width 1383 height 665
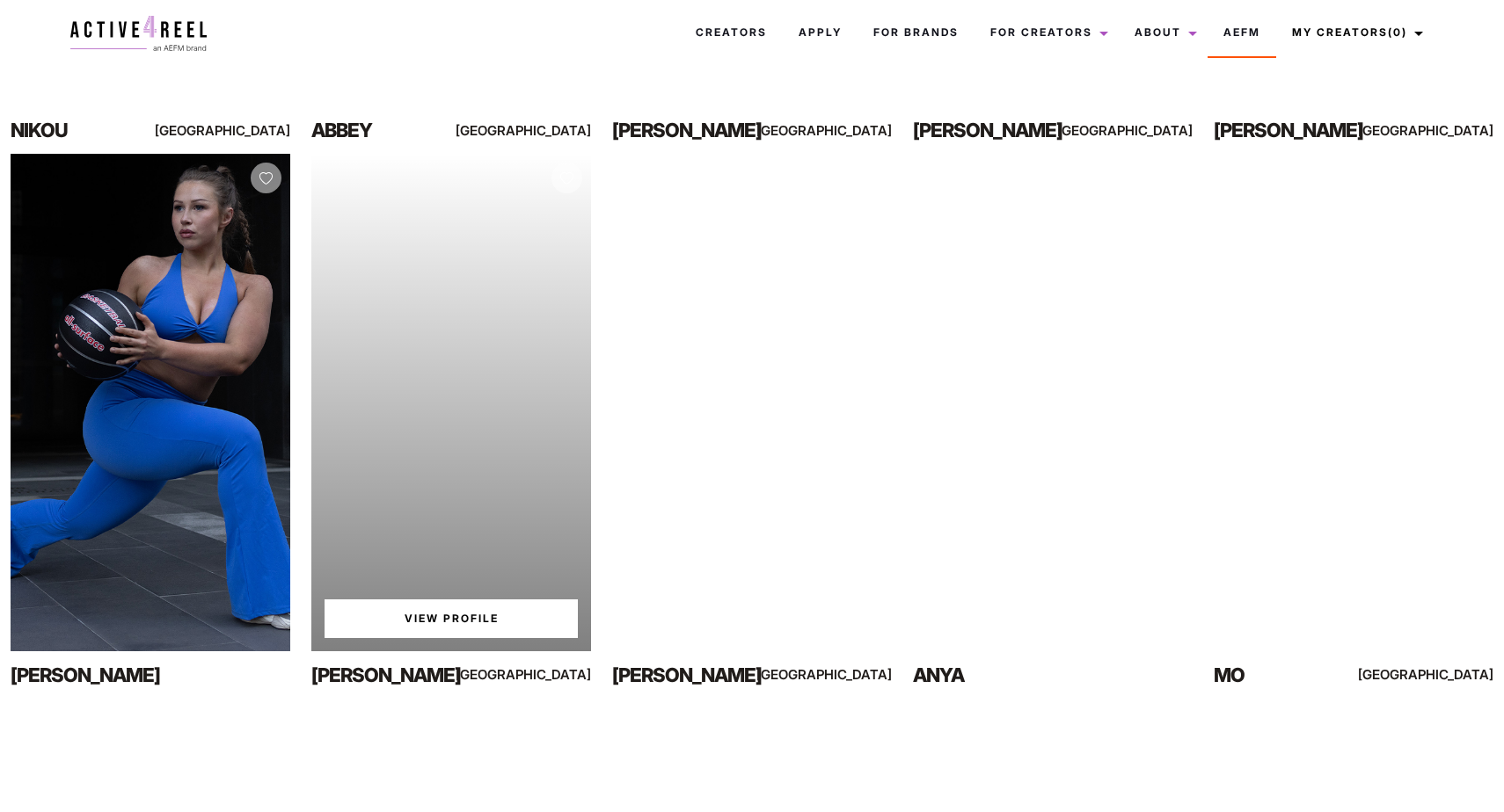
scroll to position [740, 0]
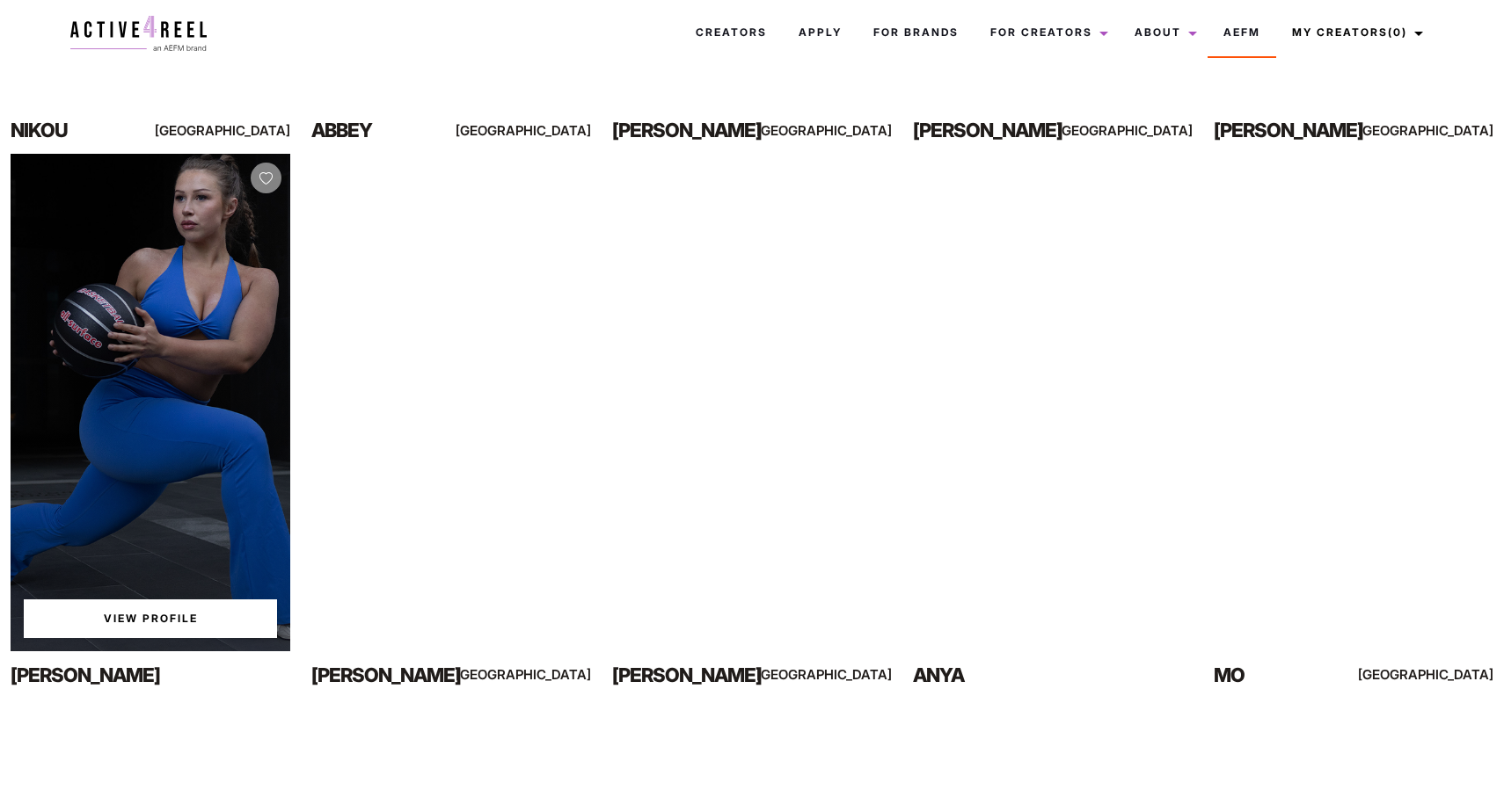
click at [226, 421] on div "View Profile" at bounding box center [150, 402] width 279 height 497
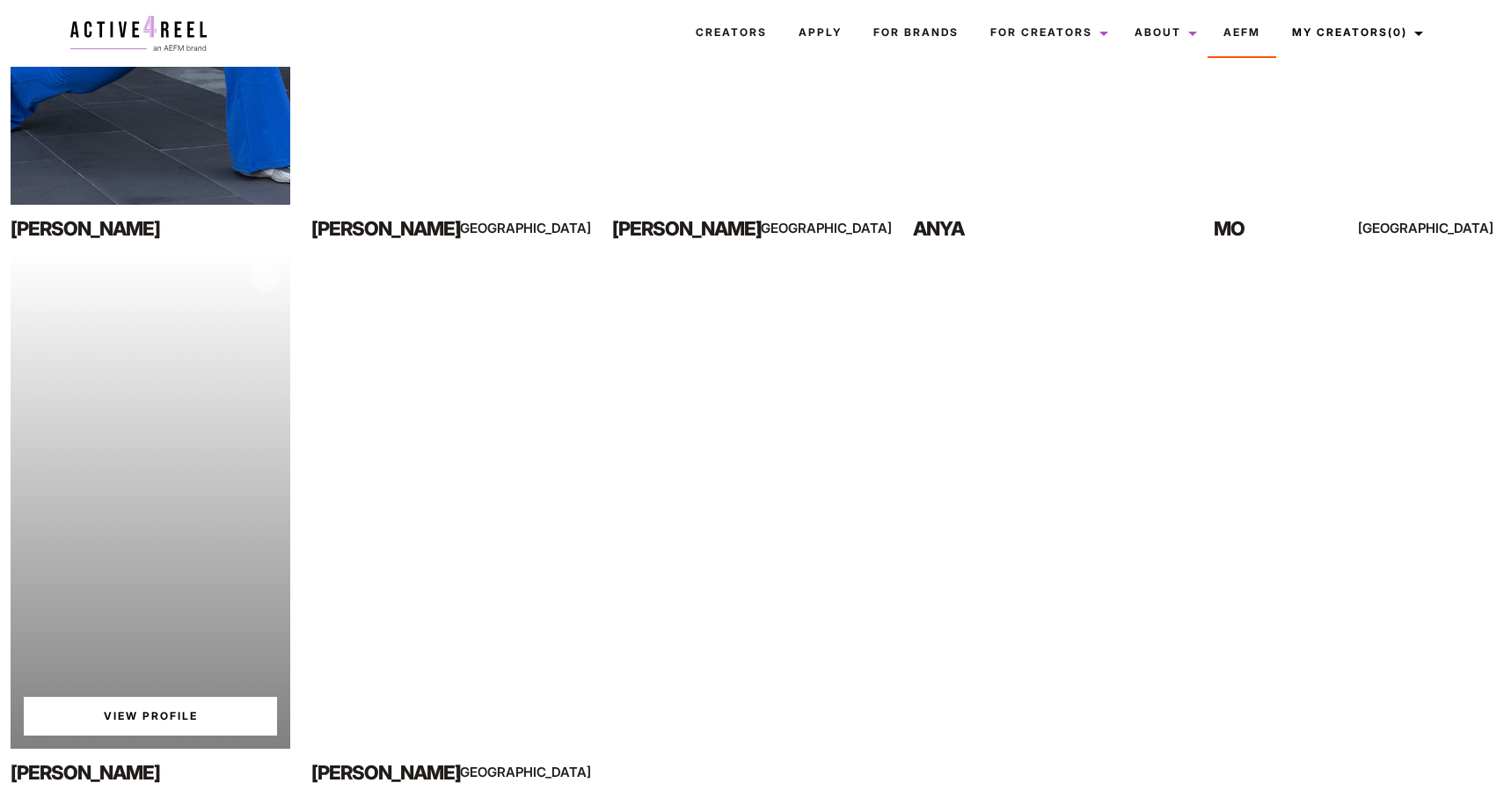
scroll to position [1220, 0]
